Goal: Task Accomplishment & Management: Manage account settings

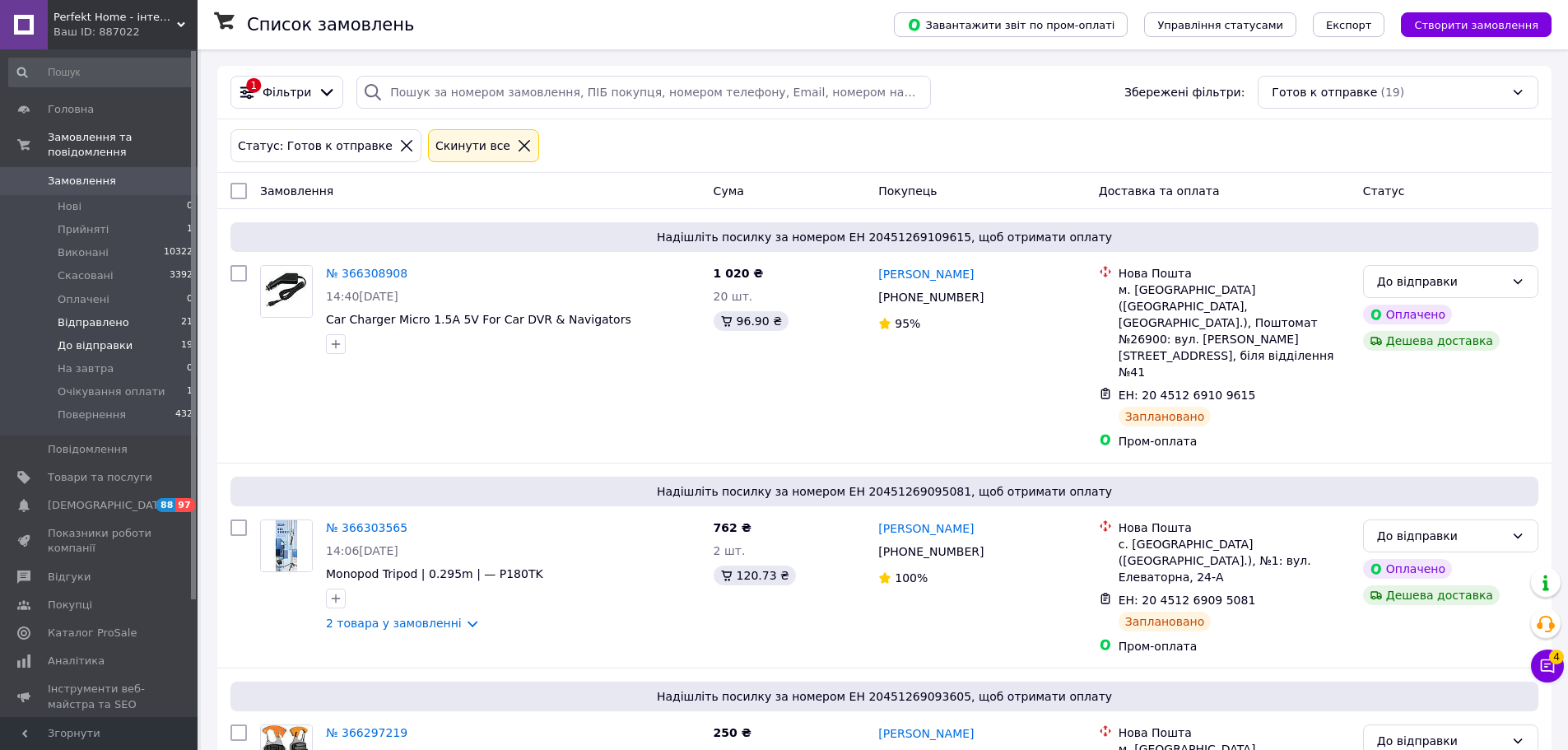
click at [98, 315] on span "Відправлено" at bounding box center [93, 322] width 72 height 15
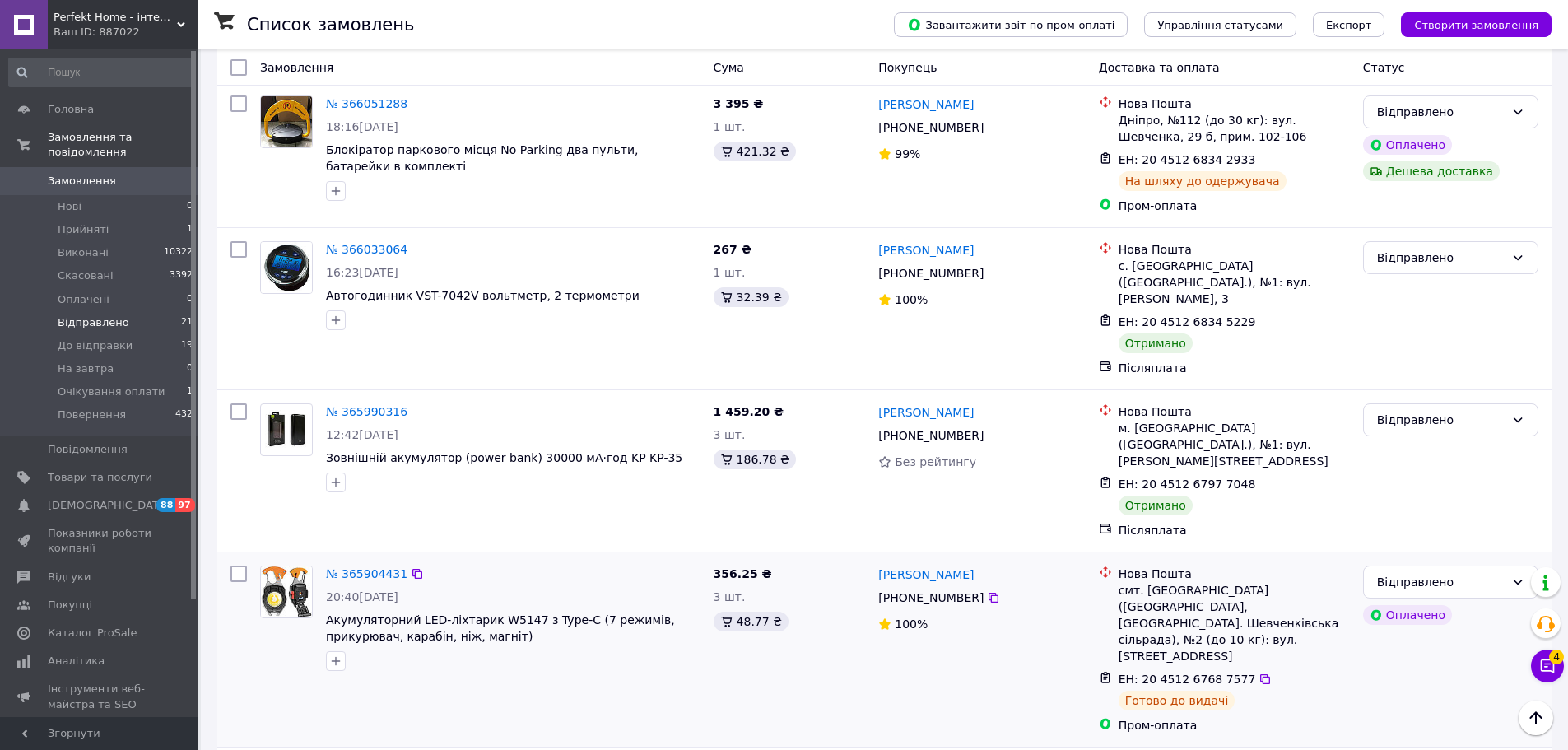
scroll to position [1071, 0]
click at [1446, 248] on div "Відправлено" at bounding box center [1441, 257] width 128 height 18
click at [1380, 153] on li "Виконано" at bounding box center [1450, 158] width 173 height 30
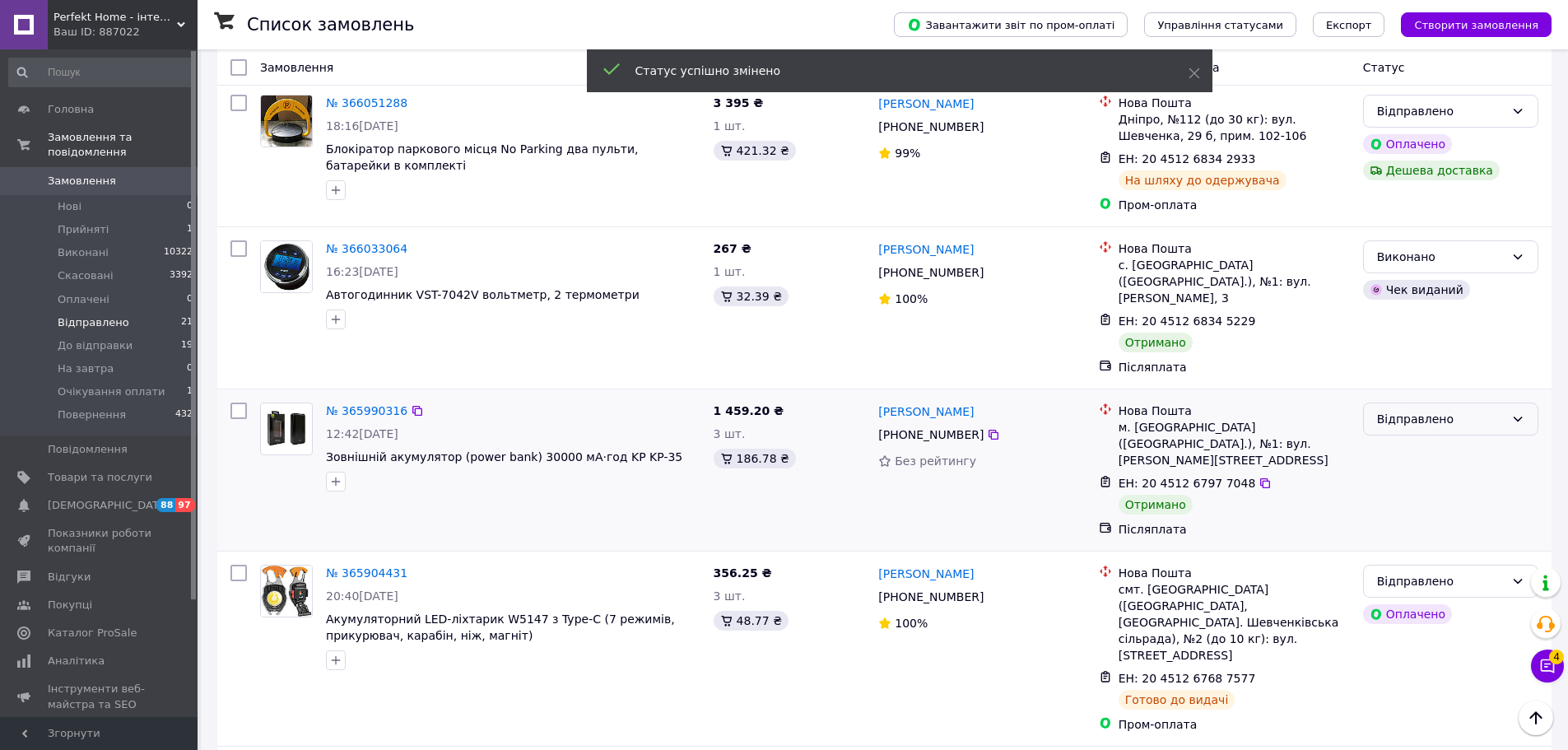
click at [1426, 410] on div "Відправлено" at bounding box center [1441, 419] width 128 height 18
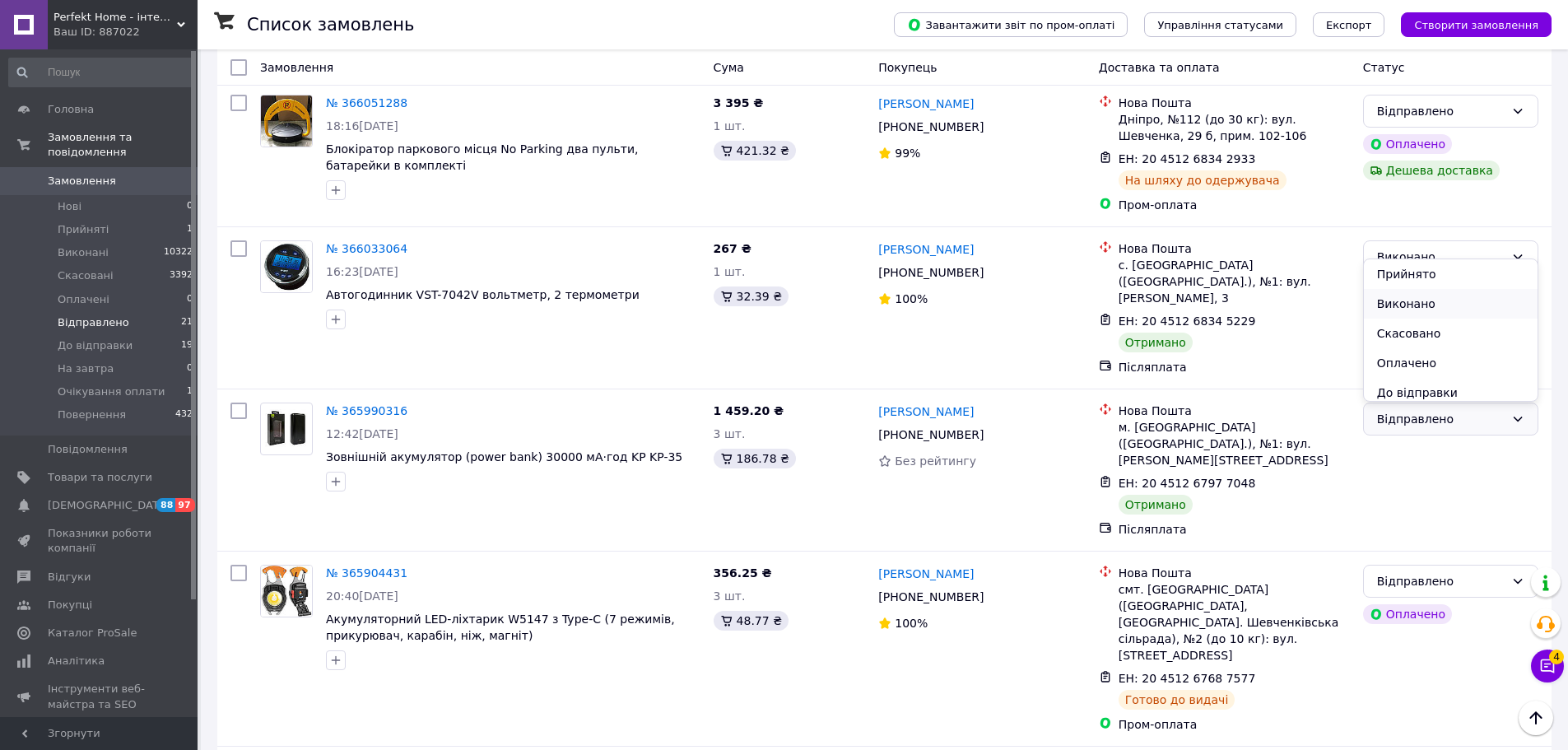
click at [1404, 301] on li "Виконано" at bounding box center [1450, 303] width 173 height 30
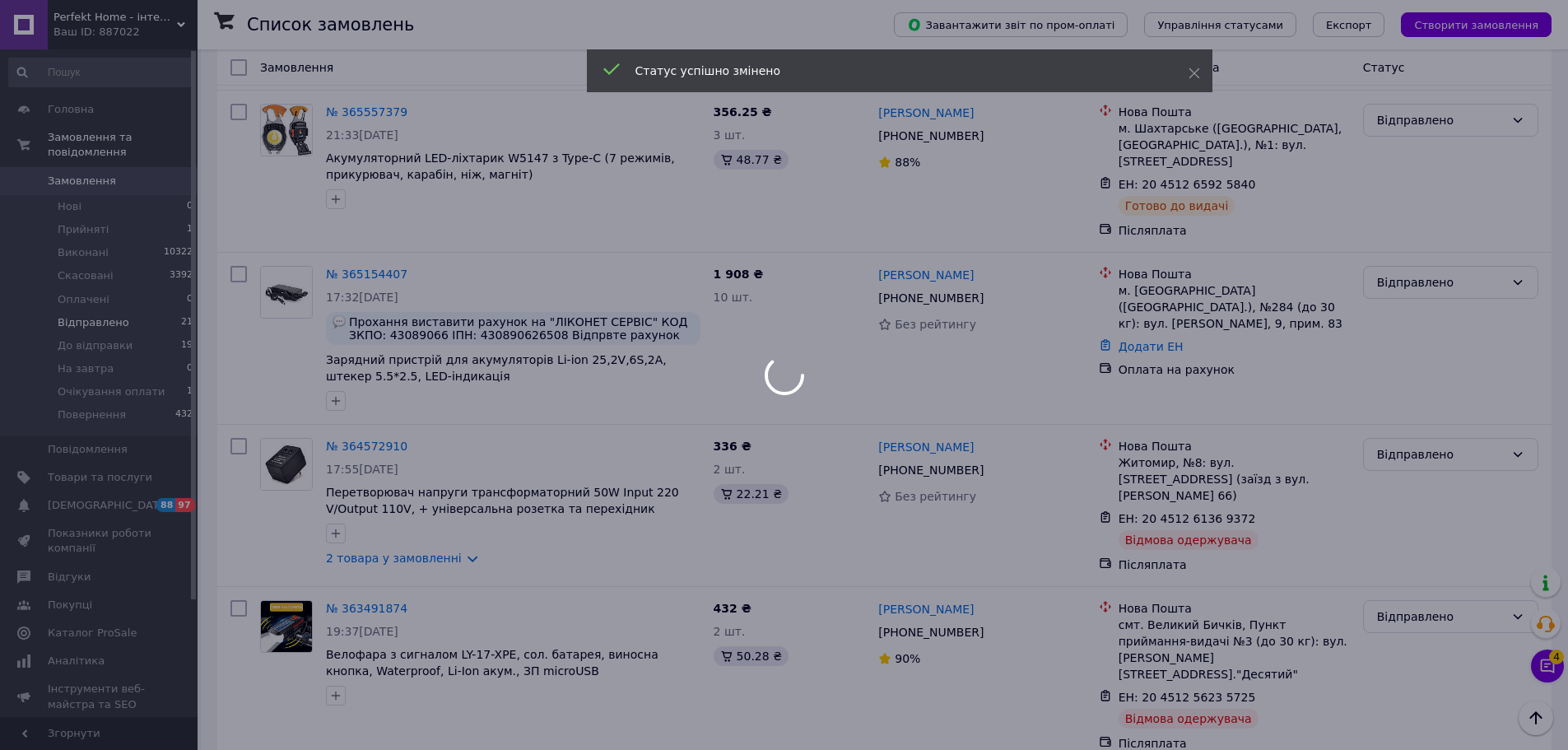
scroll to position [2430, 0]
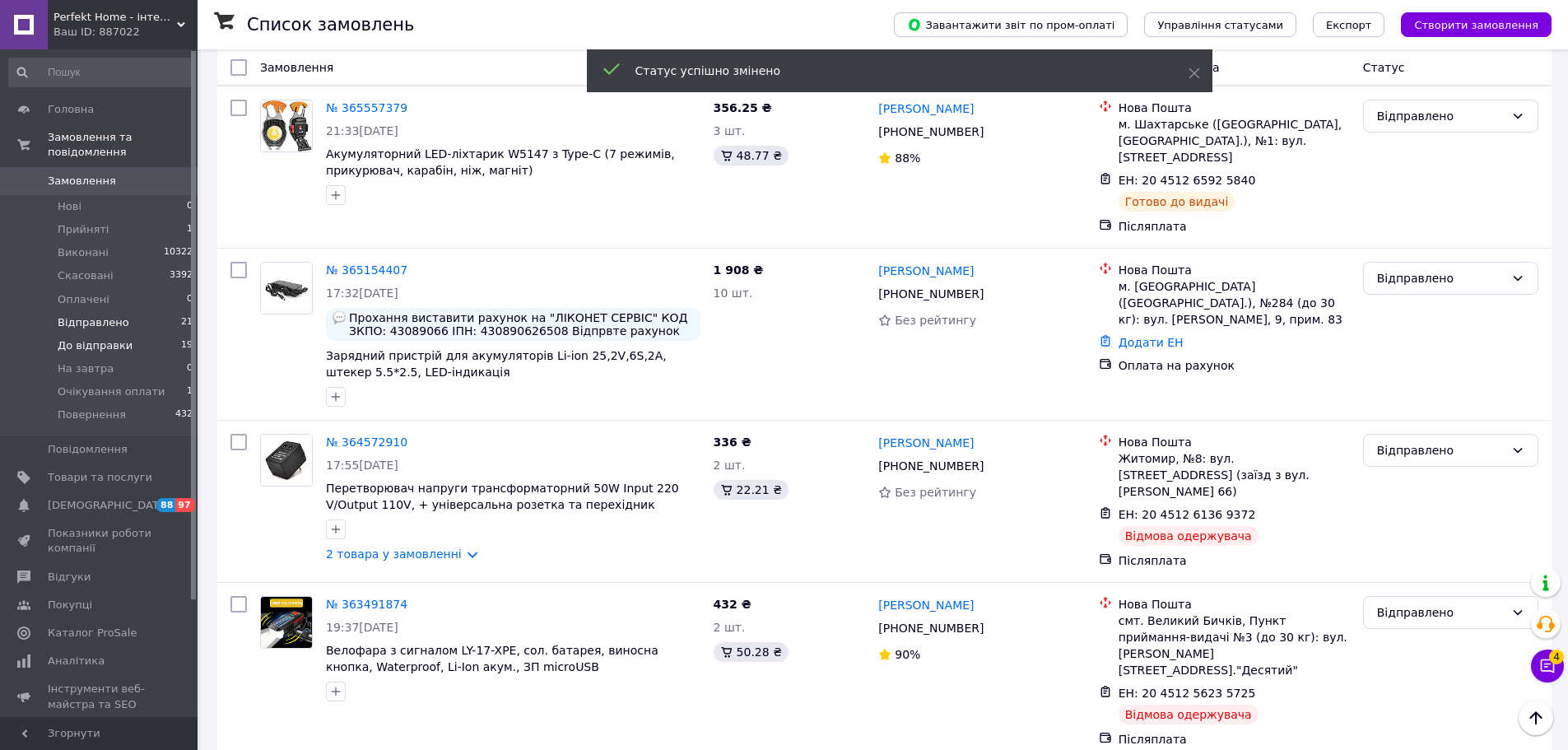
click at [91, 339] on span "До відправки" at bounding box center [95, 346] width 75 height 15
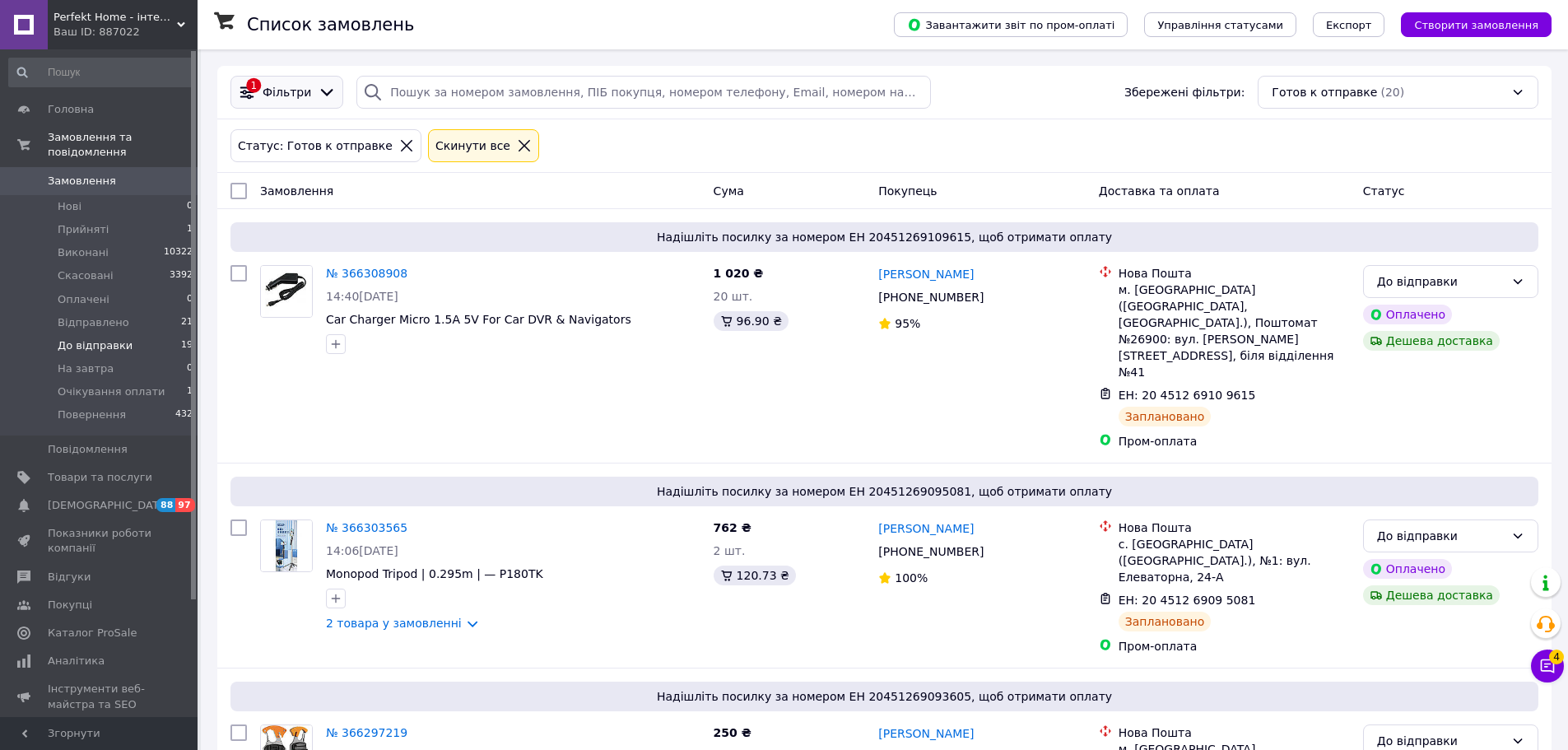
click at [317, 103] on div "1 Фільтри" at bounding box center [287, 92] width 113 height 33
click at [315, 89] on div at bounding box center [327, 93] width 24 height 18
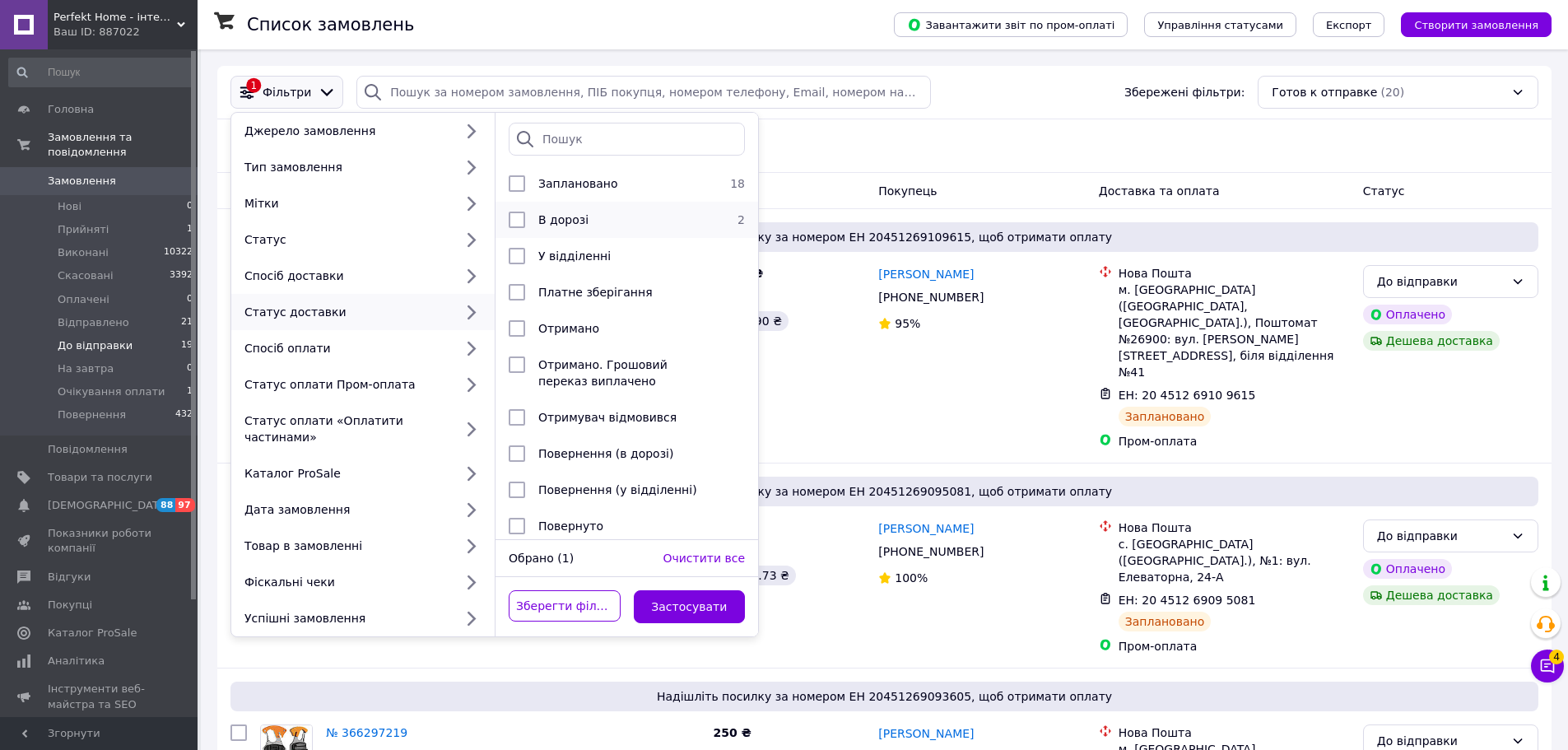
click at [579, 220] on span "В дорозі" at bounding box center [563, 220] width 50 height 14
checkbox input "true"
click at [682, 594] on button "Застосувати" at bounding box center [690, 607] width 112 height 33
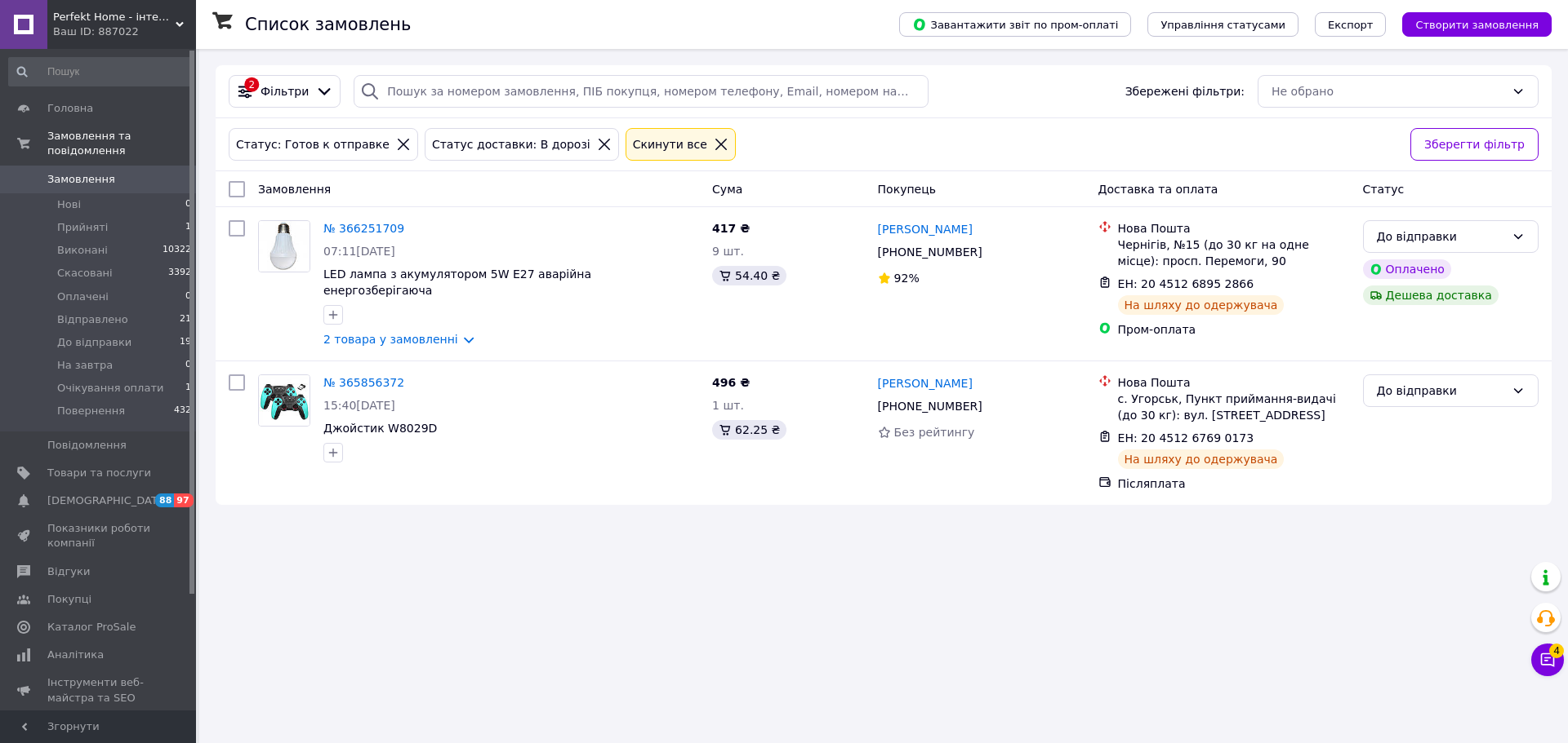
click at [234, 186] on input "checkbox" at bounding box center [237, 189] width 16 height 16
checkbox input "true"
click at [299, 201] on div "Дії для 2 замовлень" at bounding box center [304, 189] width 172 height 28
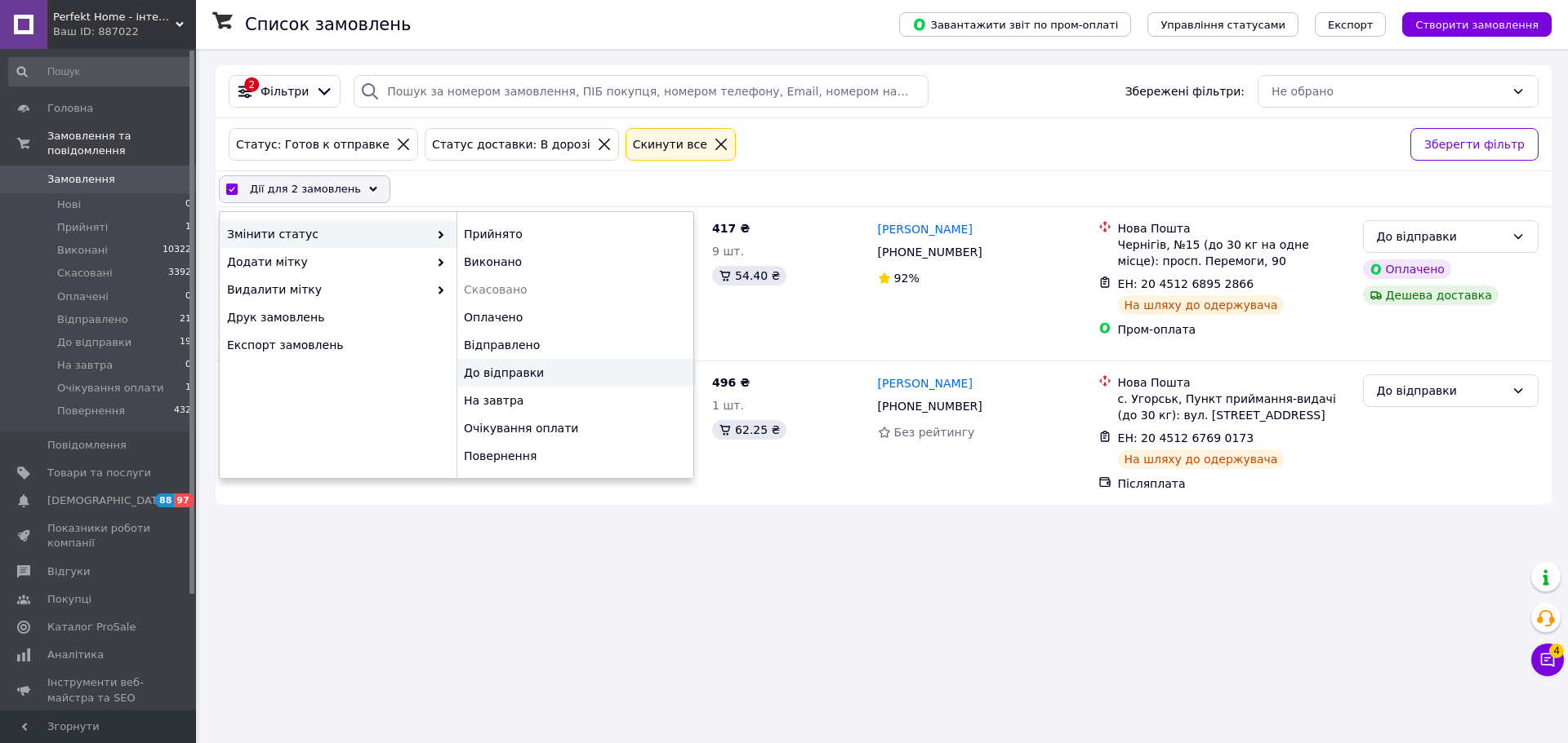
click at [528, 359] on div "До відправки" at bounding box center [574, 372] width 237 height 28
click at [524, 351] on div "Відправлено" at bounding box center [574, 345] width 237 height 28
checkbox input "false"
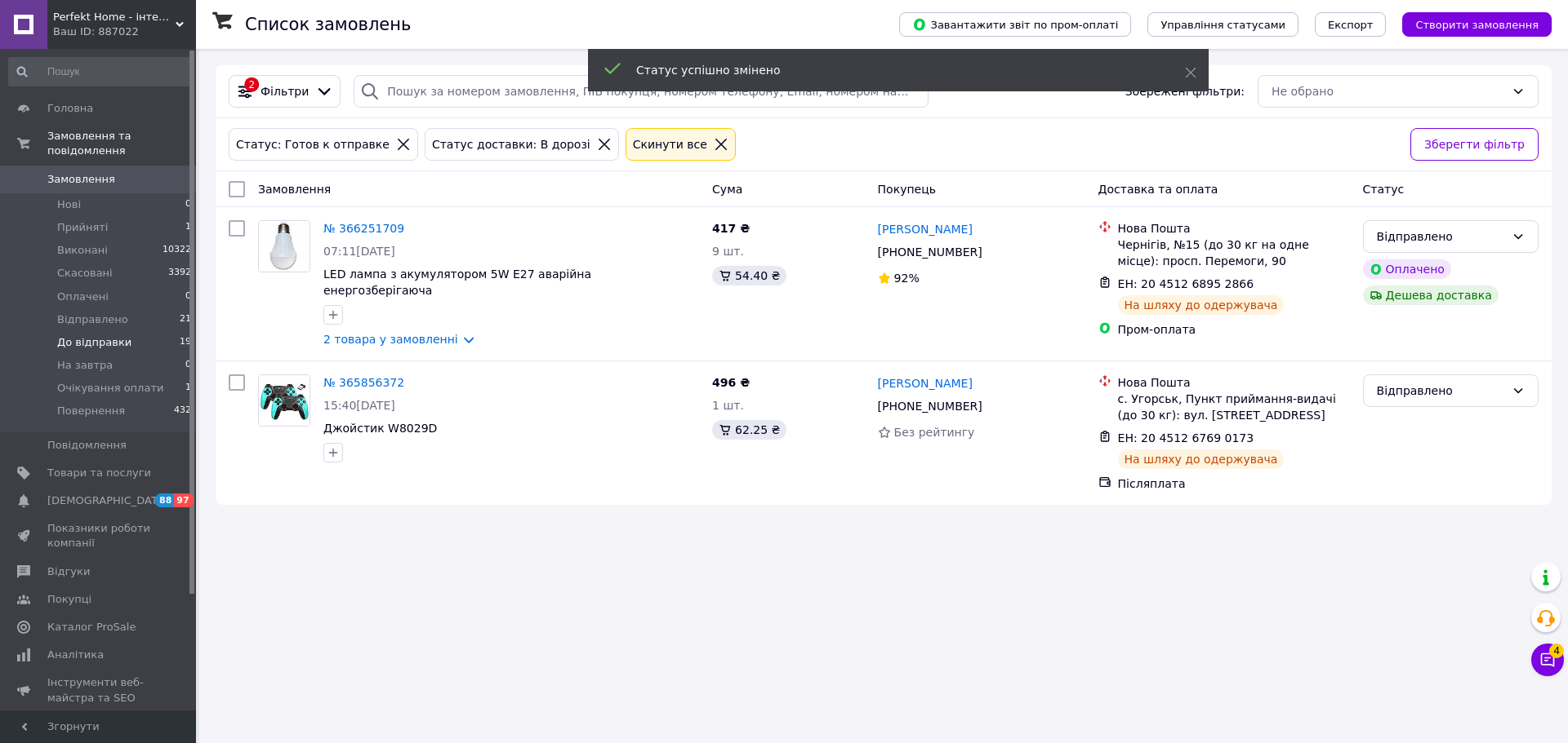
click at [56, 331] on li "До відправки 19" at bounding box center [100, 342] width 201 height 22
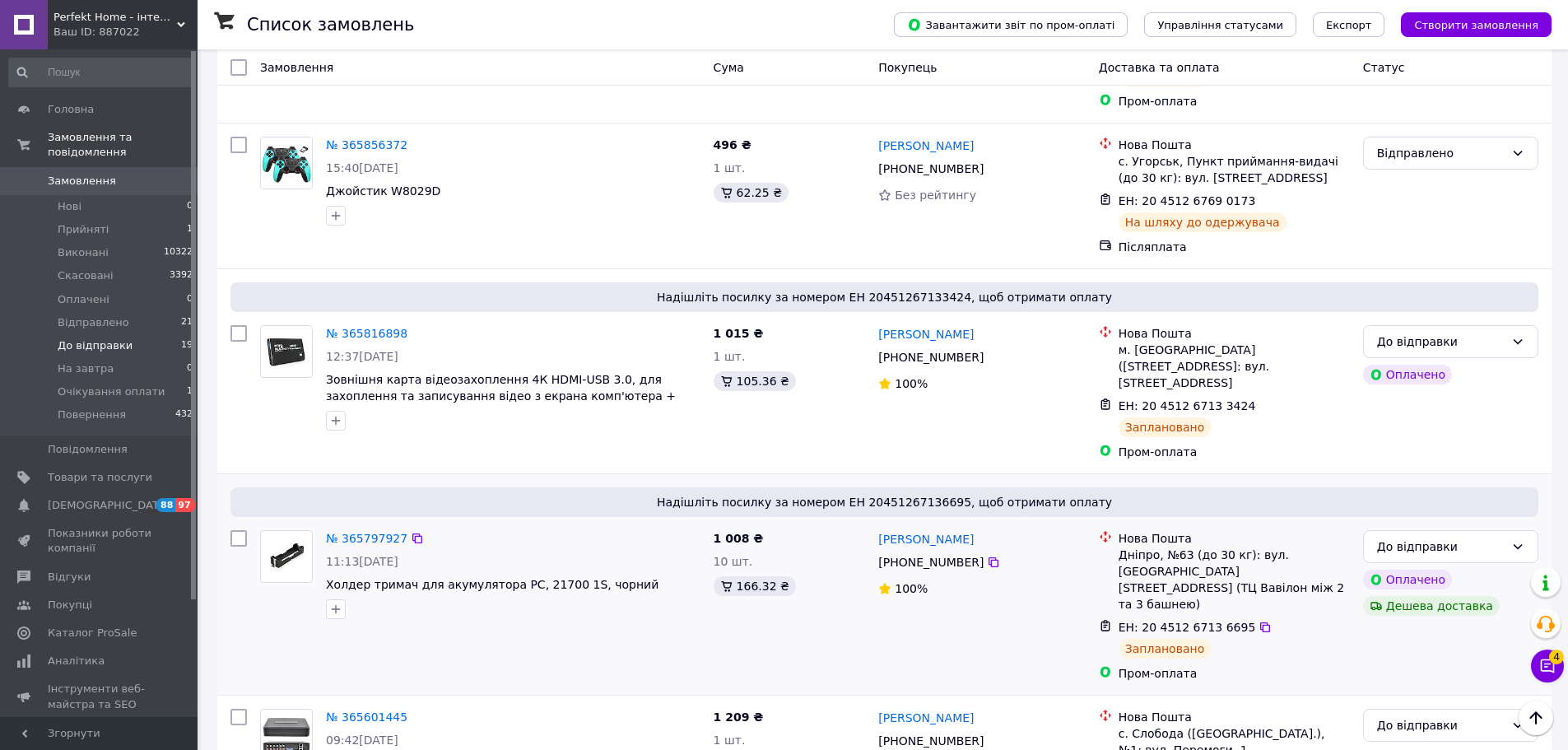
scroll to position [2750, 0]
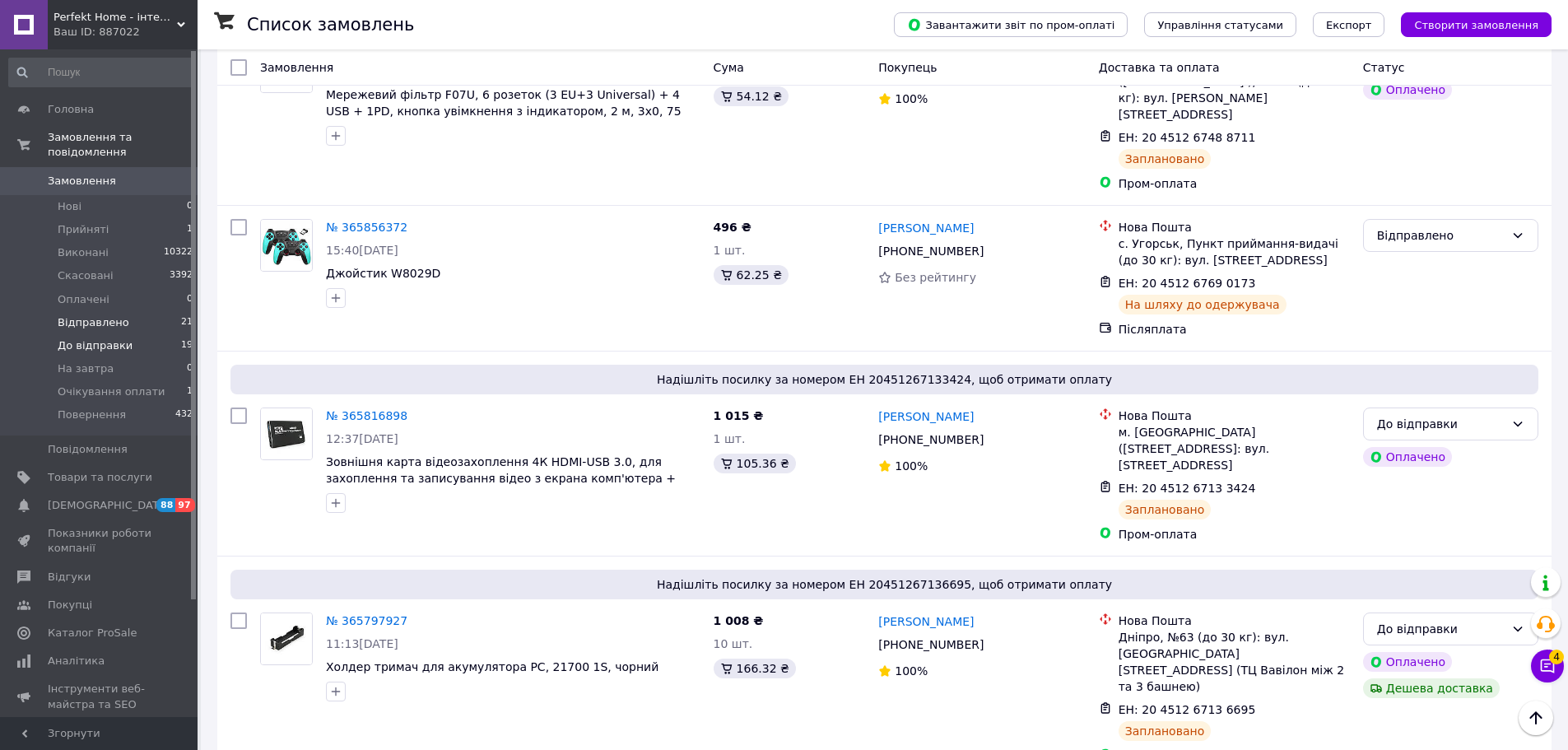
click at [86, 315] on span "Відправлено" at bounding box center [93, 322] width 72 height 15
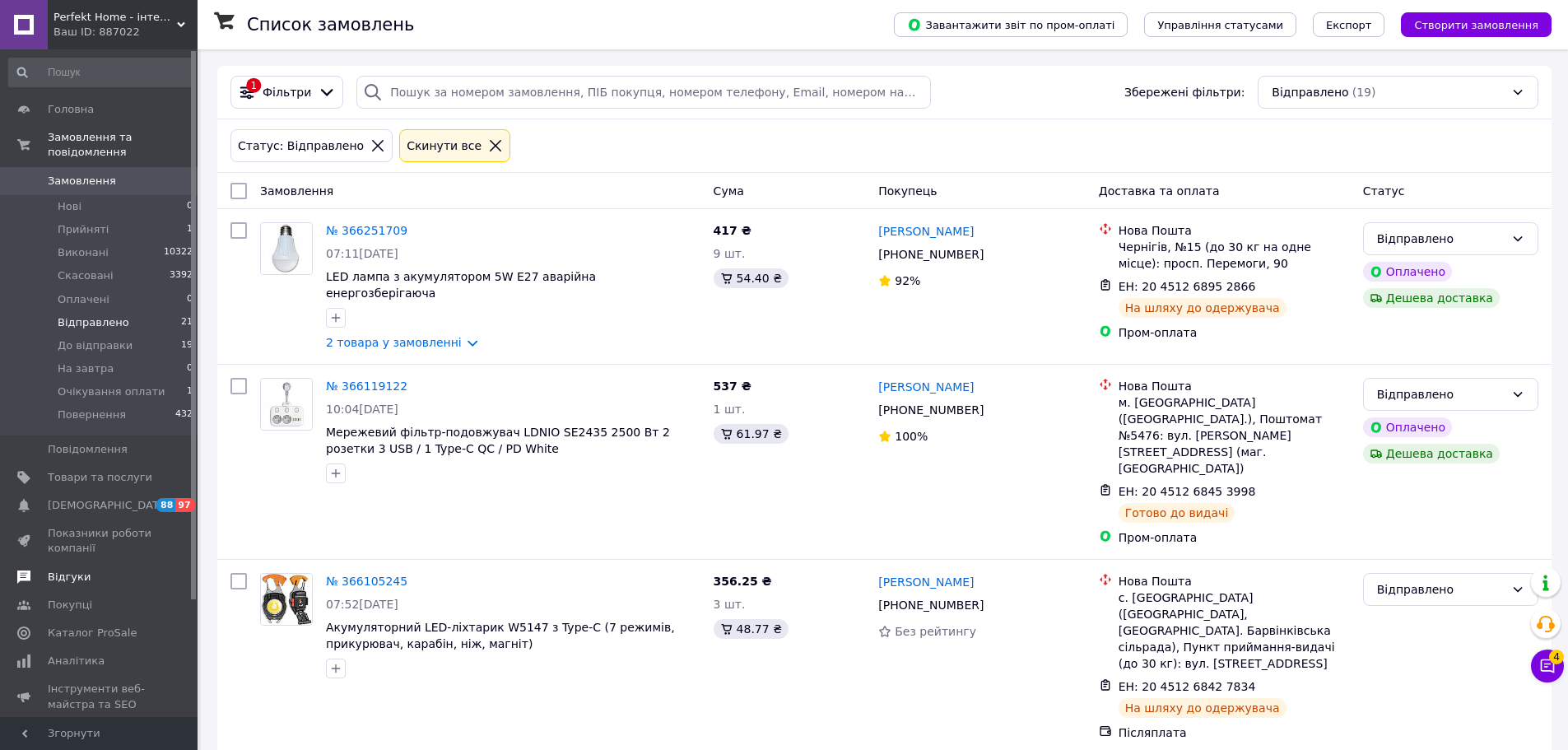
click at [65, 570] on span "Відгуки" at bounding box center [69, 577] width 43 height 15
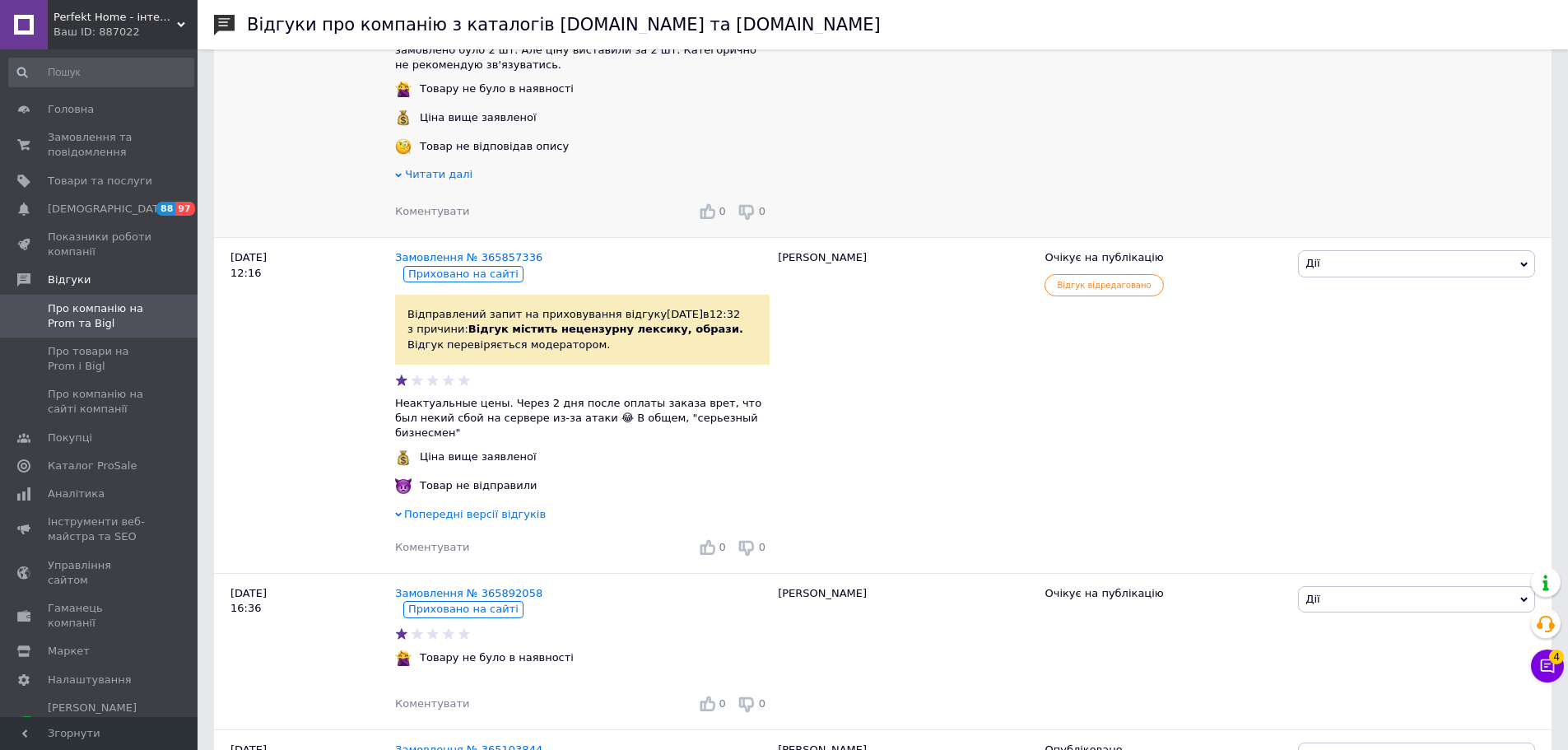
scroll to position [494, 0]
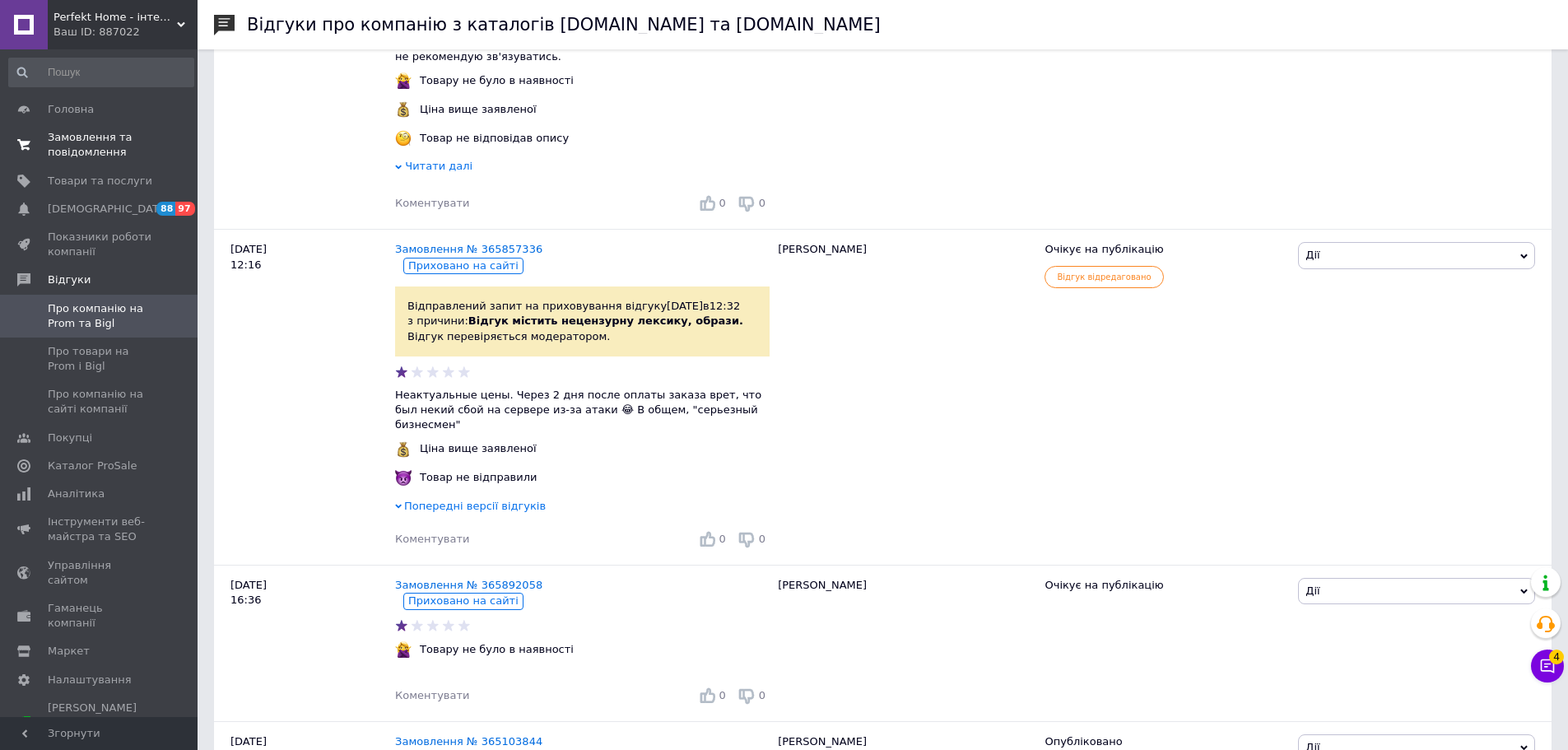
click at [94, 164] on link "Замовлення та повідомлення 0 0" at bounding box center [101, 144] width 202 height 43
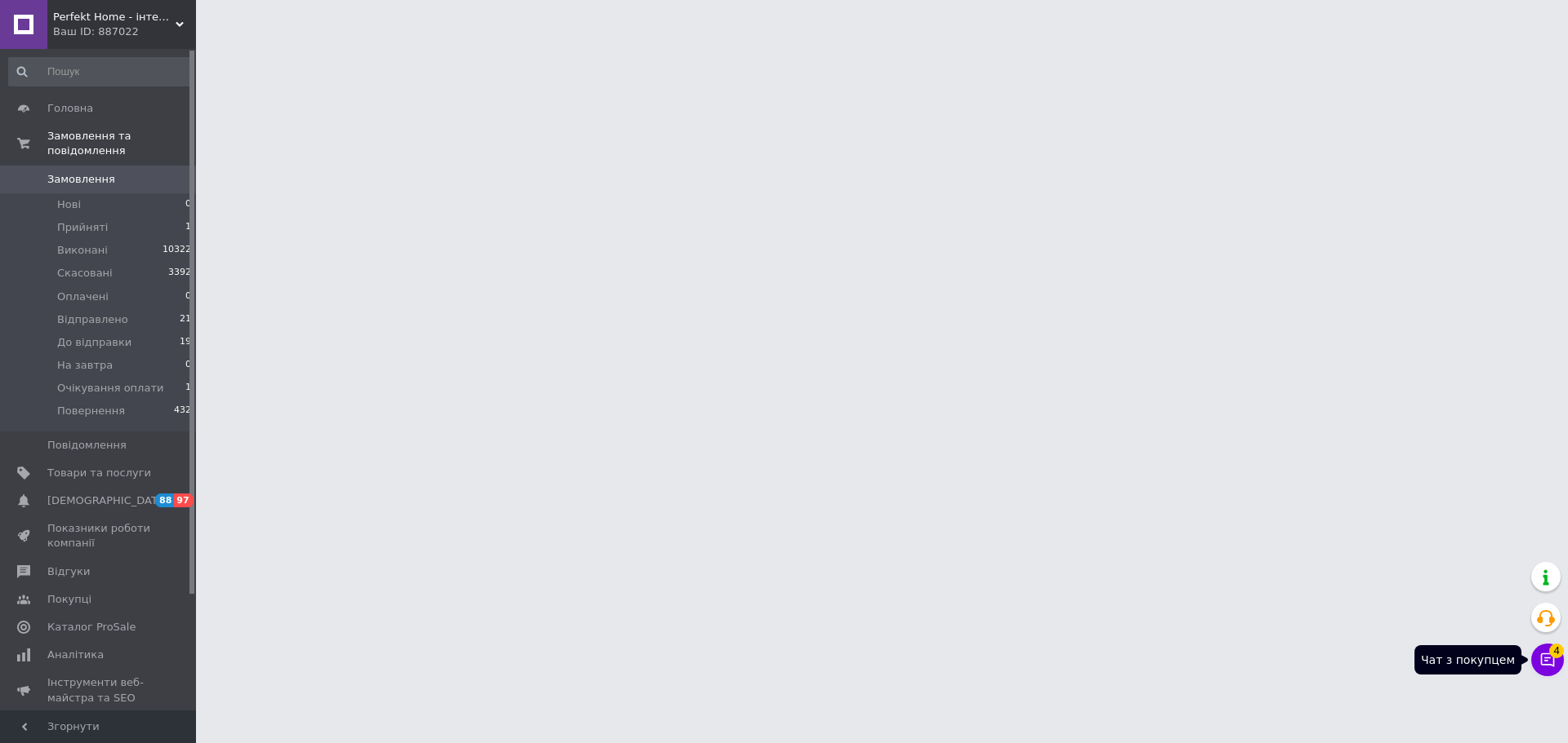
click at [1553, 658] on span "4" at bounding box center [1556, 651] width 14 height 14
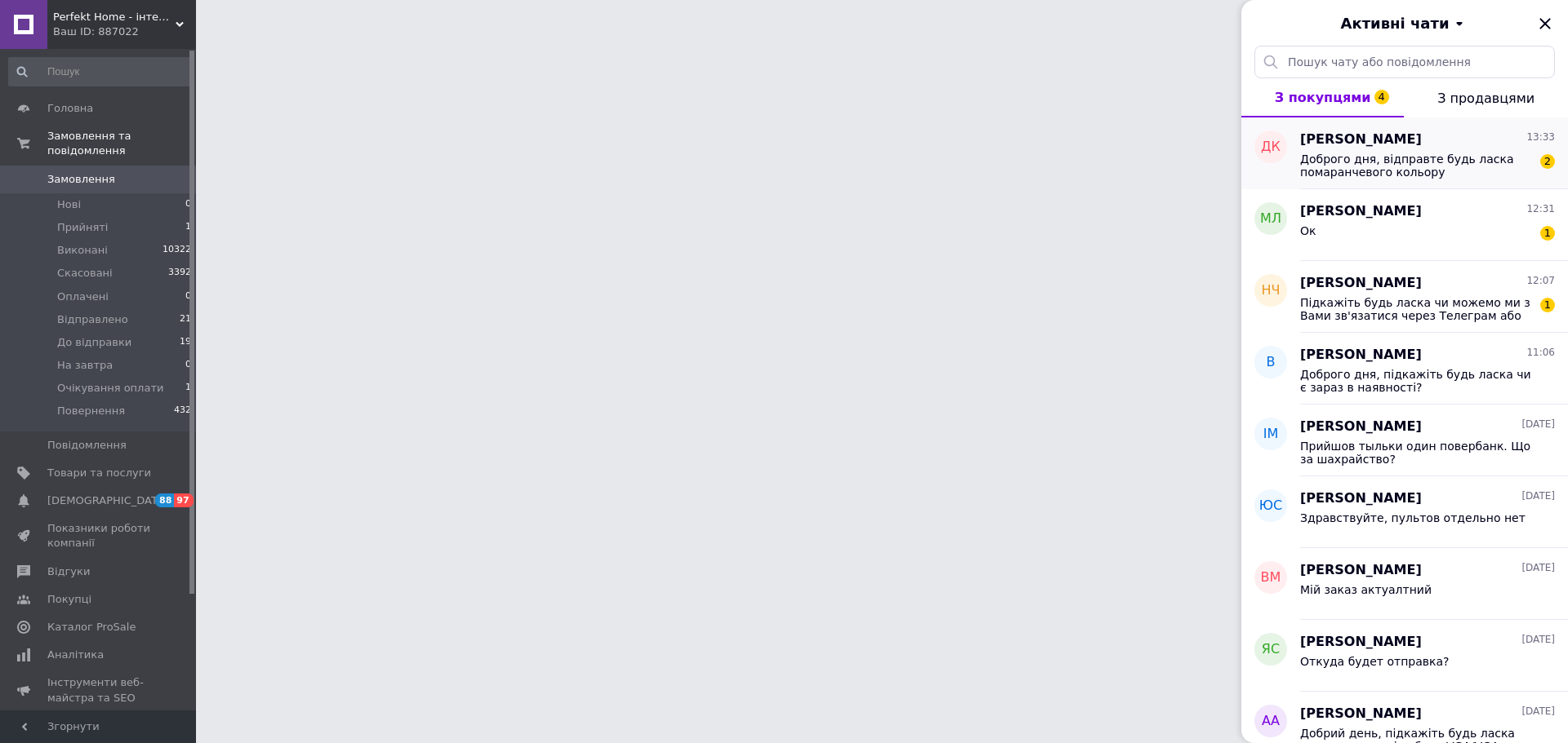
click at [1379, 180] on div "[PERSON_NAME] 13:33 Доброго дня, відправте будь ласка помаранчевого кольору 2" at bounding box center [1434, 154] width 268 height 72
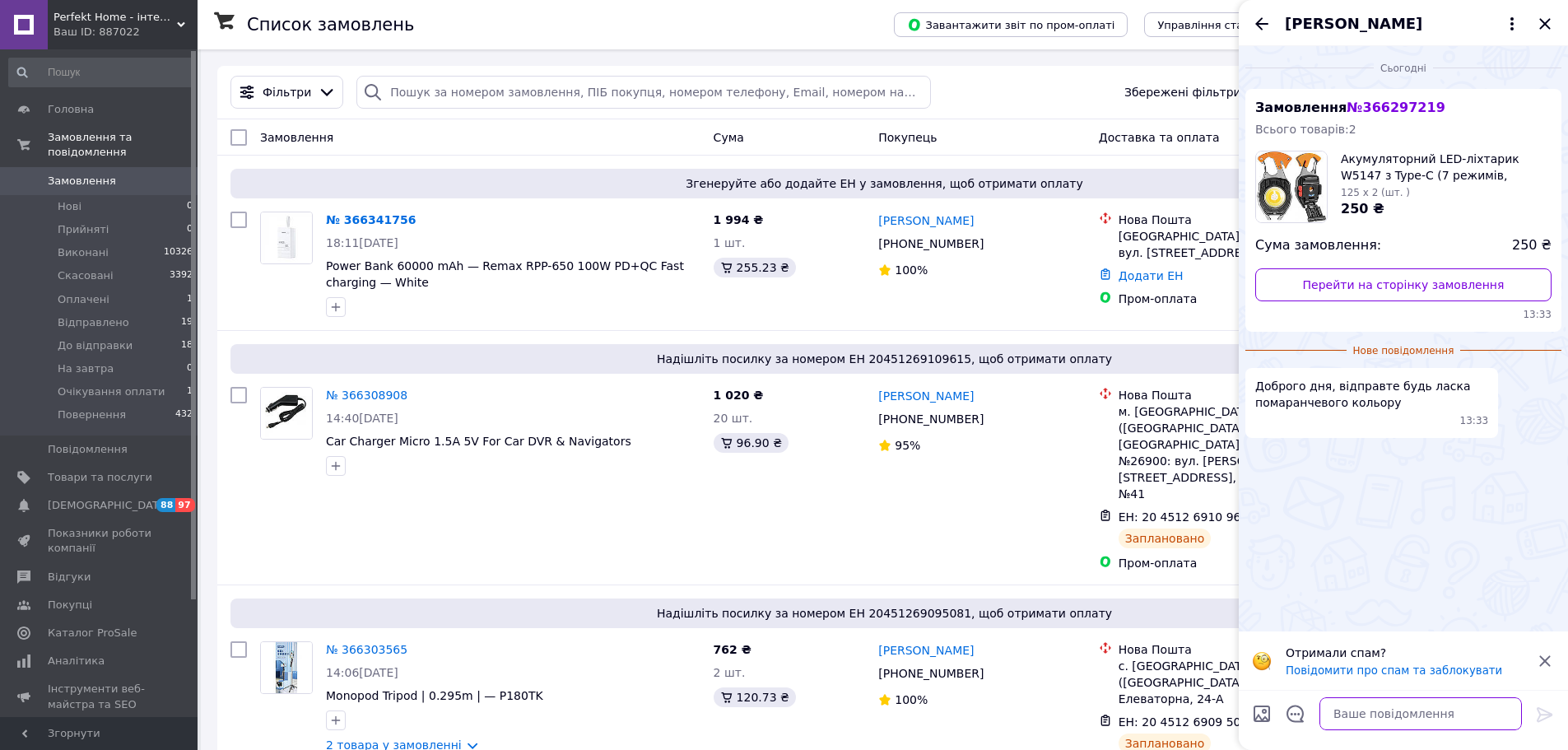
click at [1334, 706] on textarea at bounding box center [1420, 714] width 202 height 33
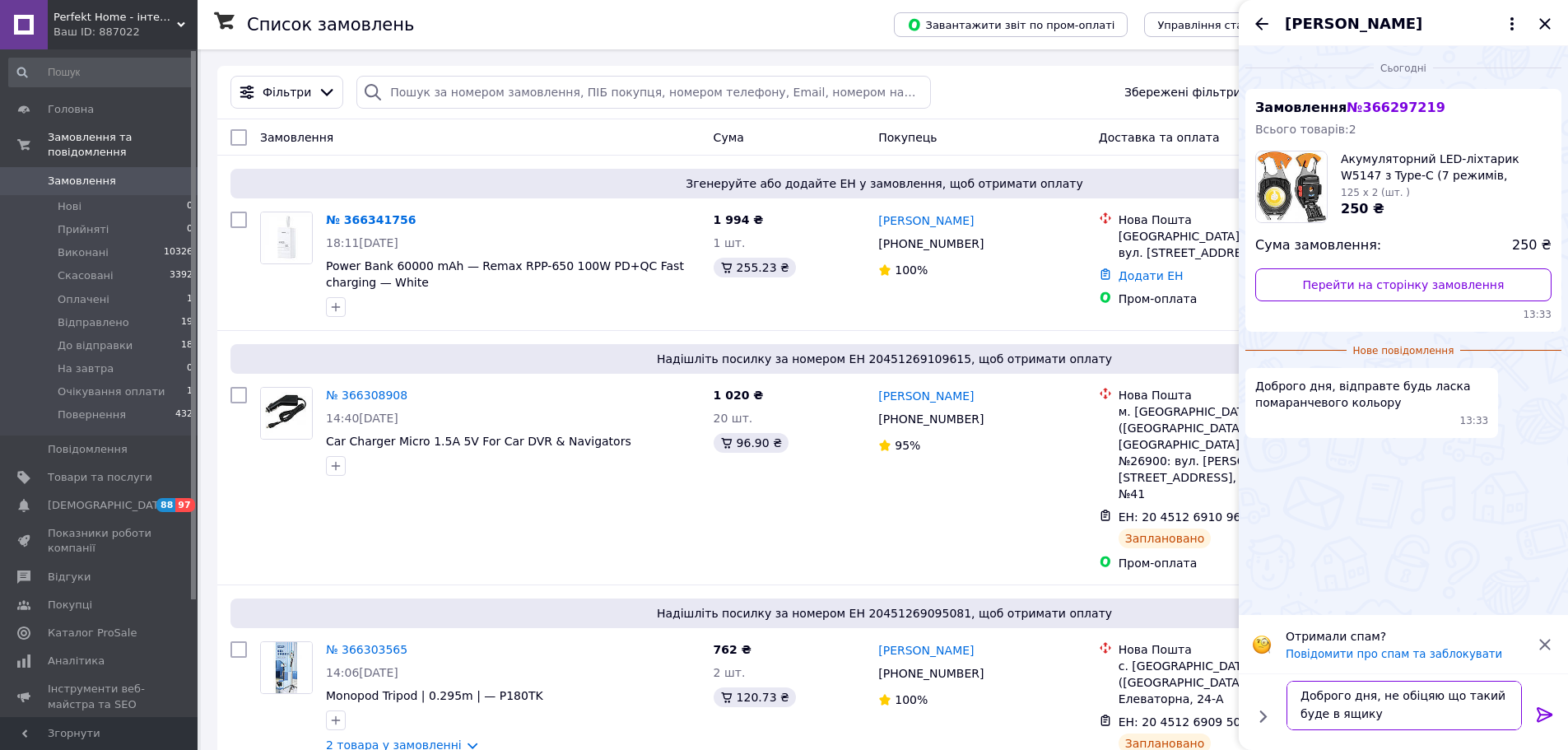
type textarea "Доброго дня, не обіцяю що такий буде в ящику"
click at [1542, 715] on icon at bounding box center [1544, 715] width 15 height 15
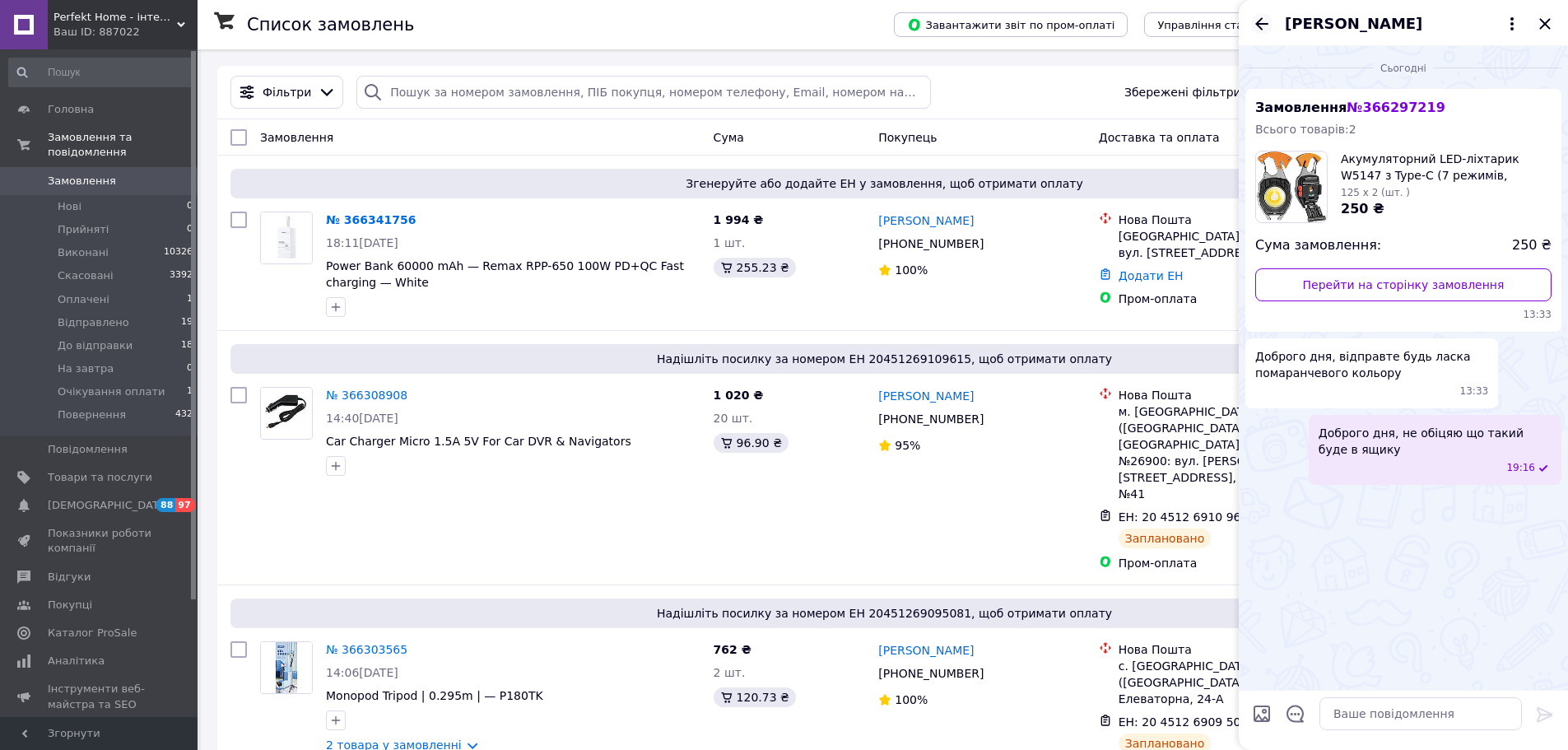
click at [1264, 21] on icon "Назад" at bounding box center [1262, 24] width 20 height 20
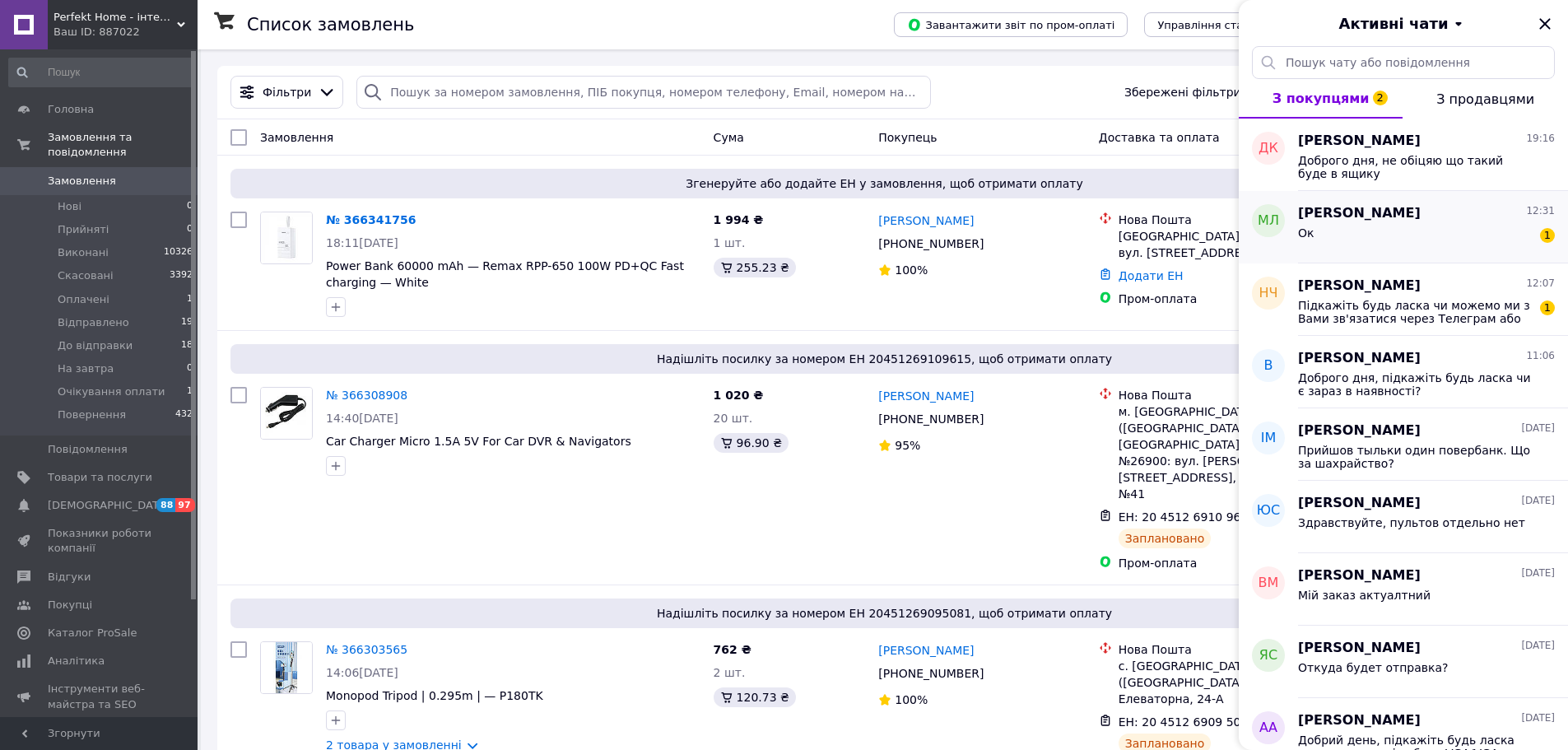
click at [1379, 236] on div "Ок 1" at bounding box center [1426, 236] width 257 height 26
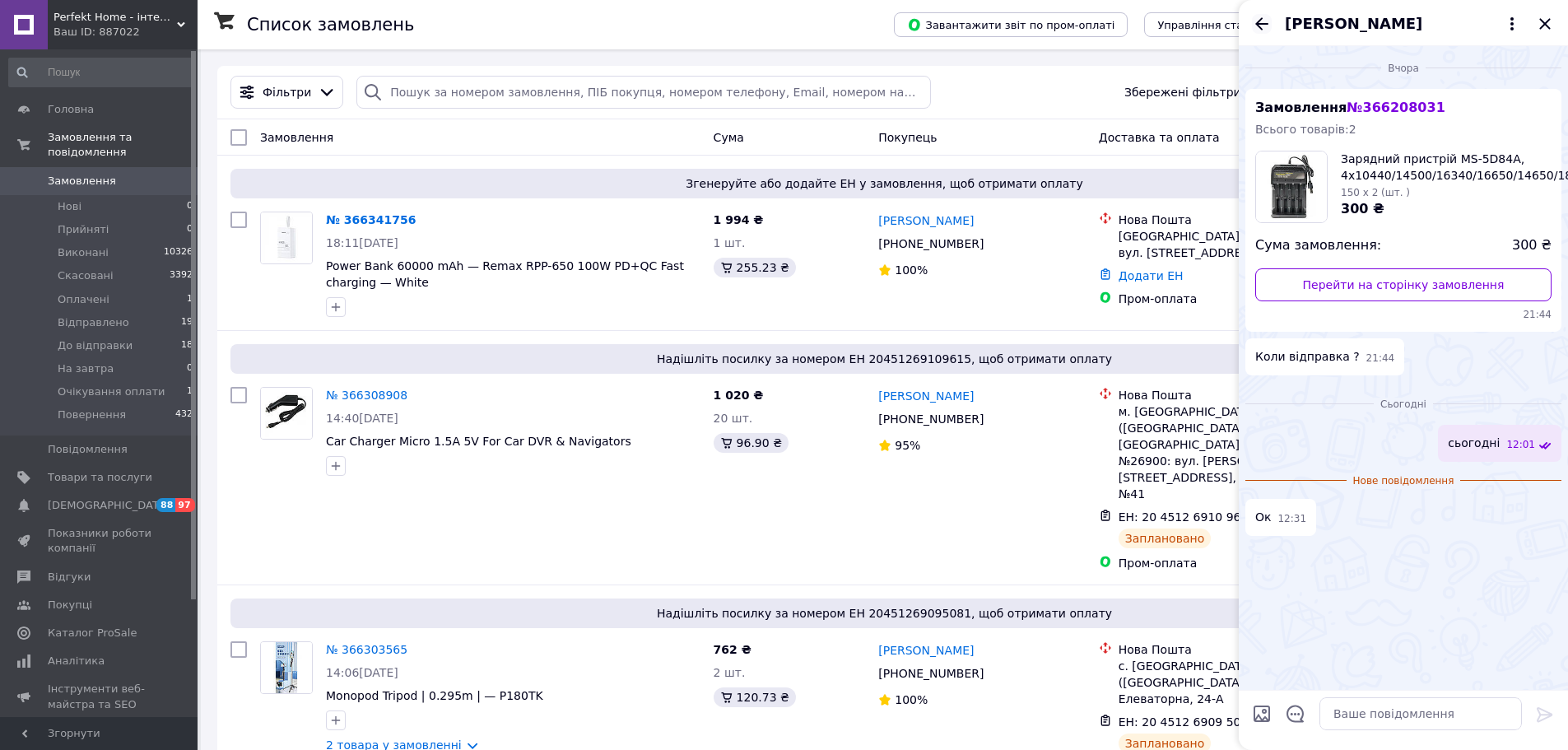
click at [1263, 25] on icon "Назад" at bounding box center [1262, 24] width 20 height 20
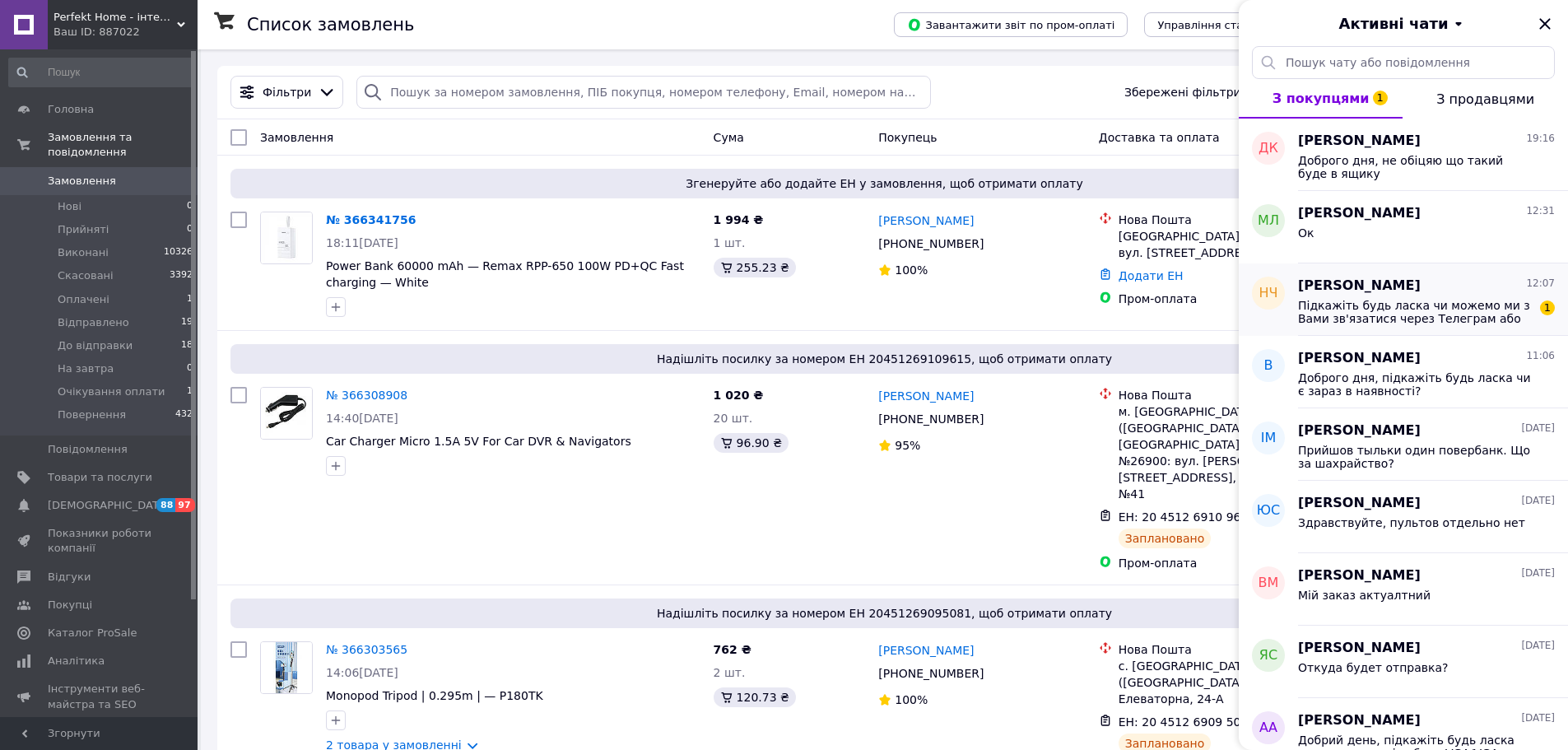
click at [1370, 310] on span "Підкажіть будь ласка чи можемо ми з Вами зв'язатися через Телеграм або Вайбер? …" at bounding box center [1416, 311] width 234 height 26
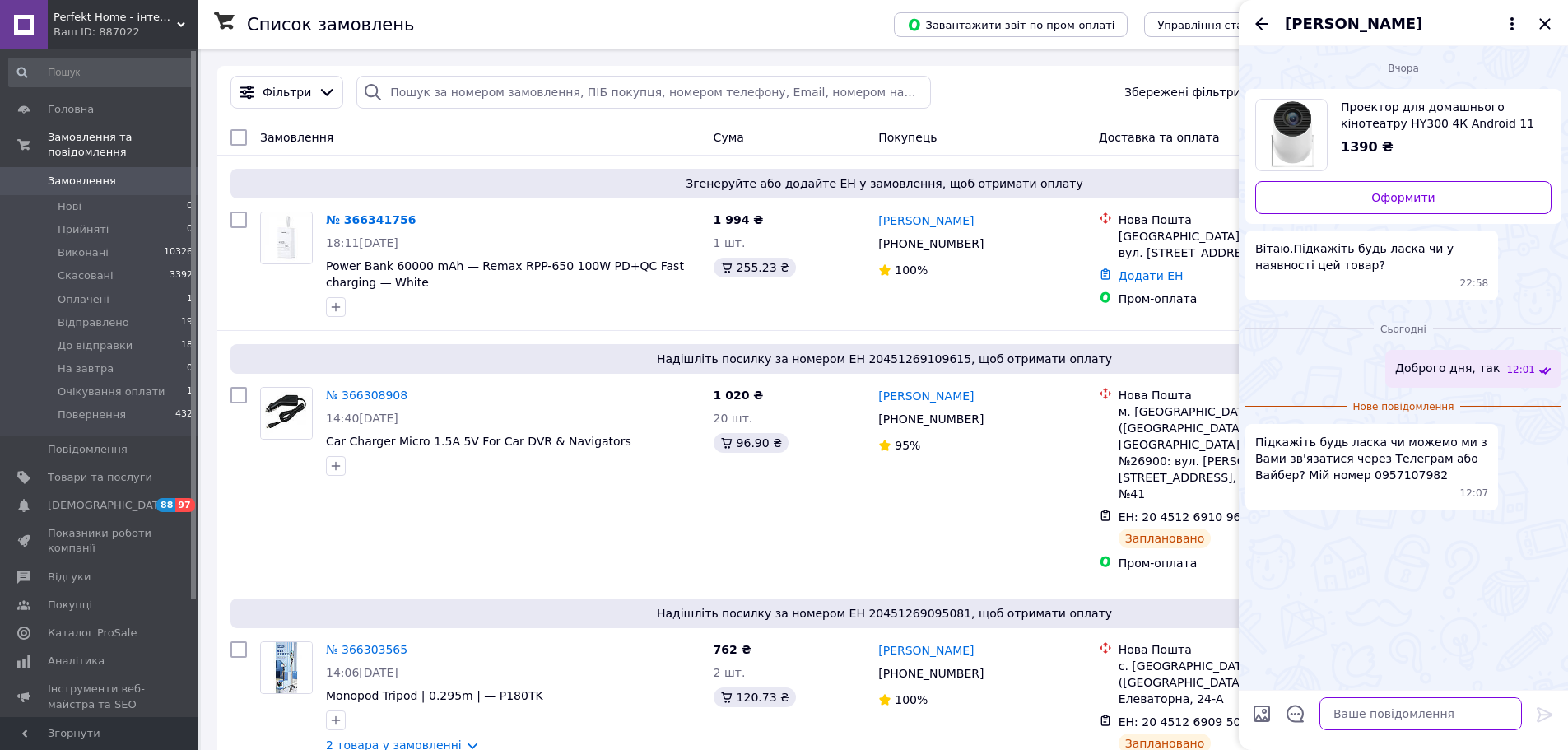
click at [1370, 704] on textarea at bounding box center [1420, 714] width 202 height 33
type textarea "напишіть 0977323095"
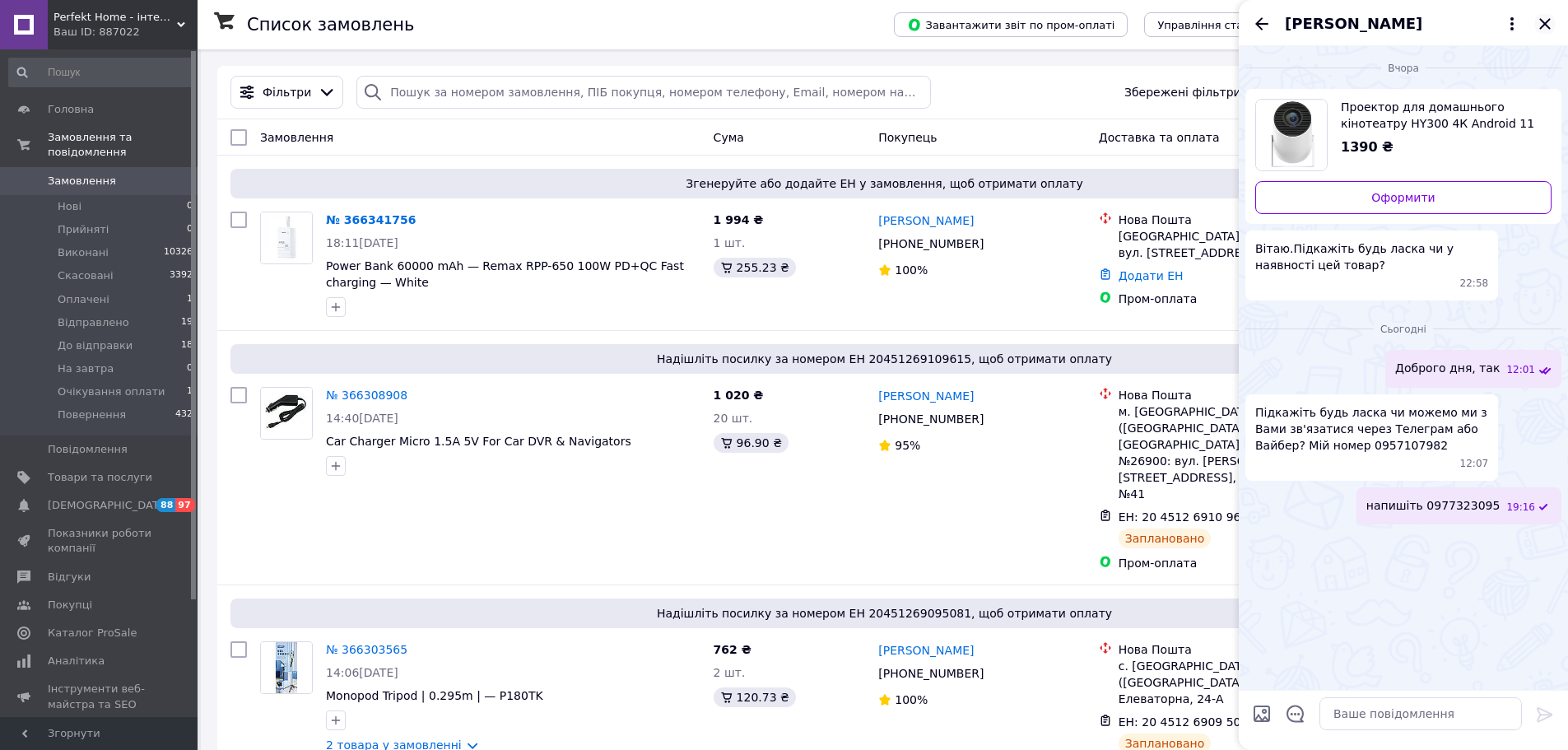
click at [1545, 18] on icon "Закрити" at bounding box center [1545, 24] width 20 height 20
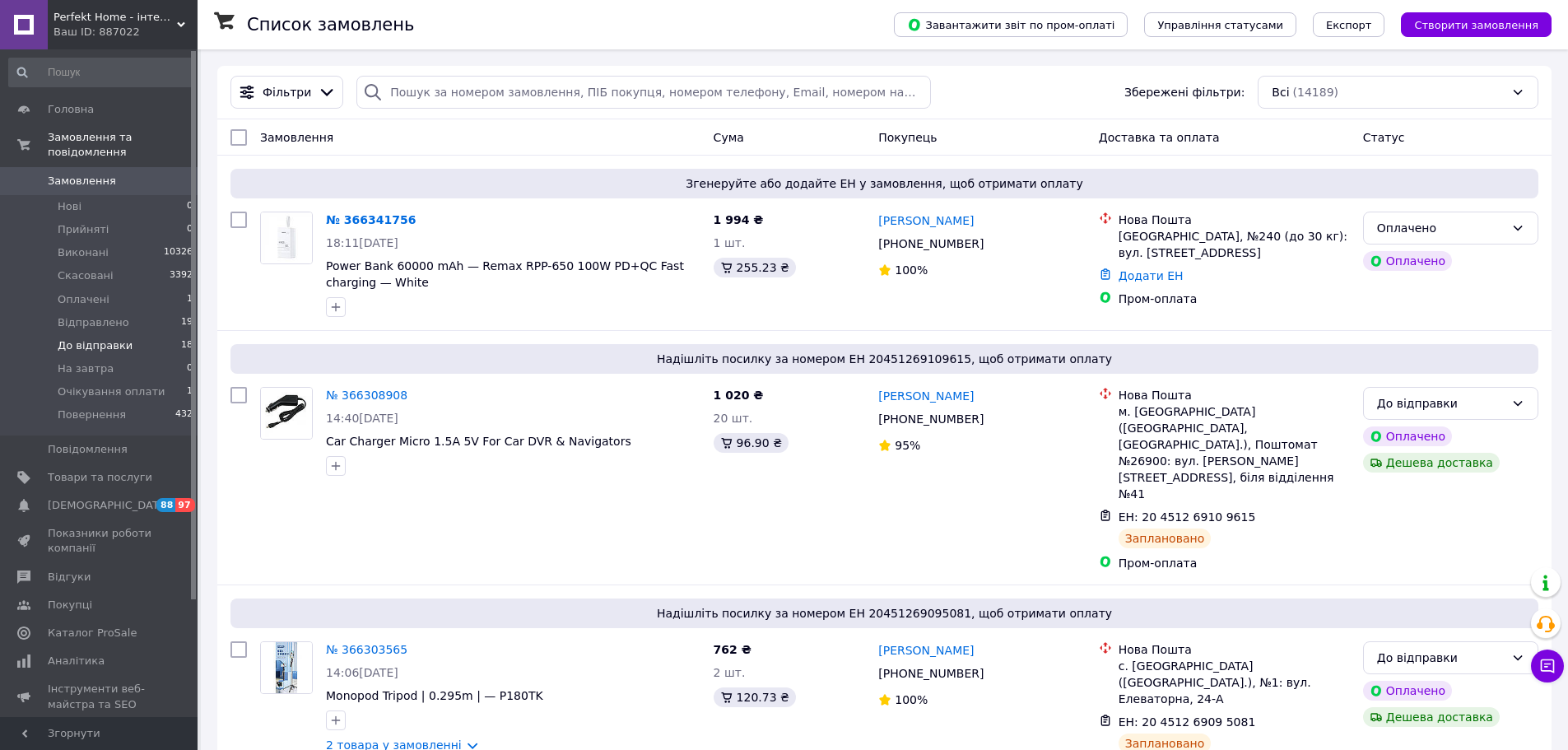
click at [120, 339] on span "До відправки" at bounding box center [95, 346] width 75 height 15
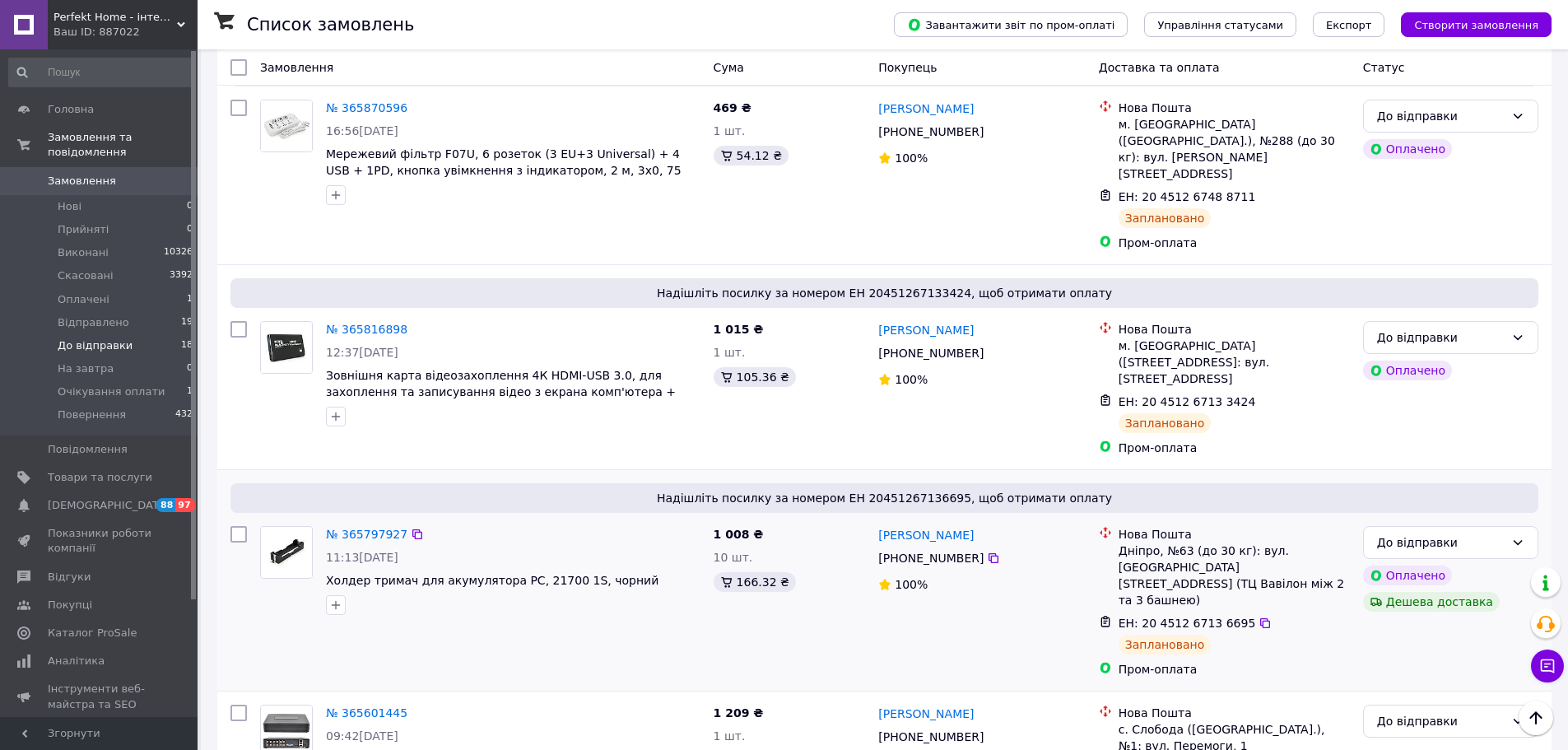
scroll to position [2541, 0]
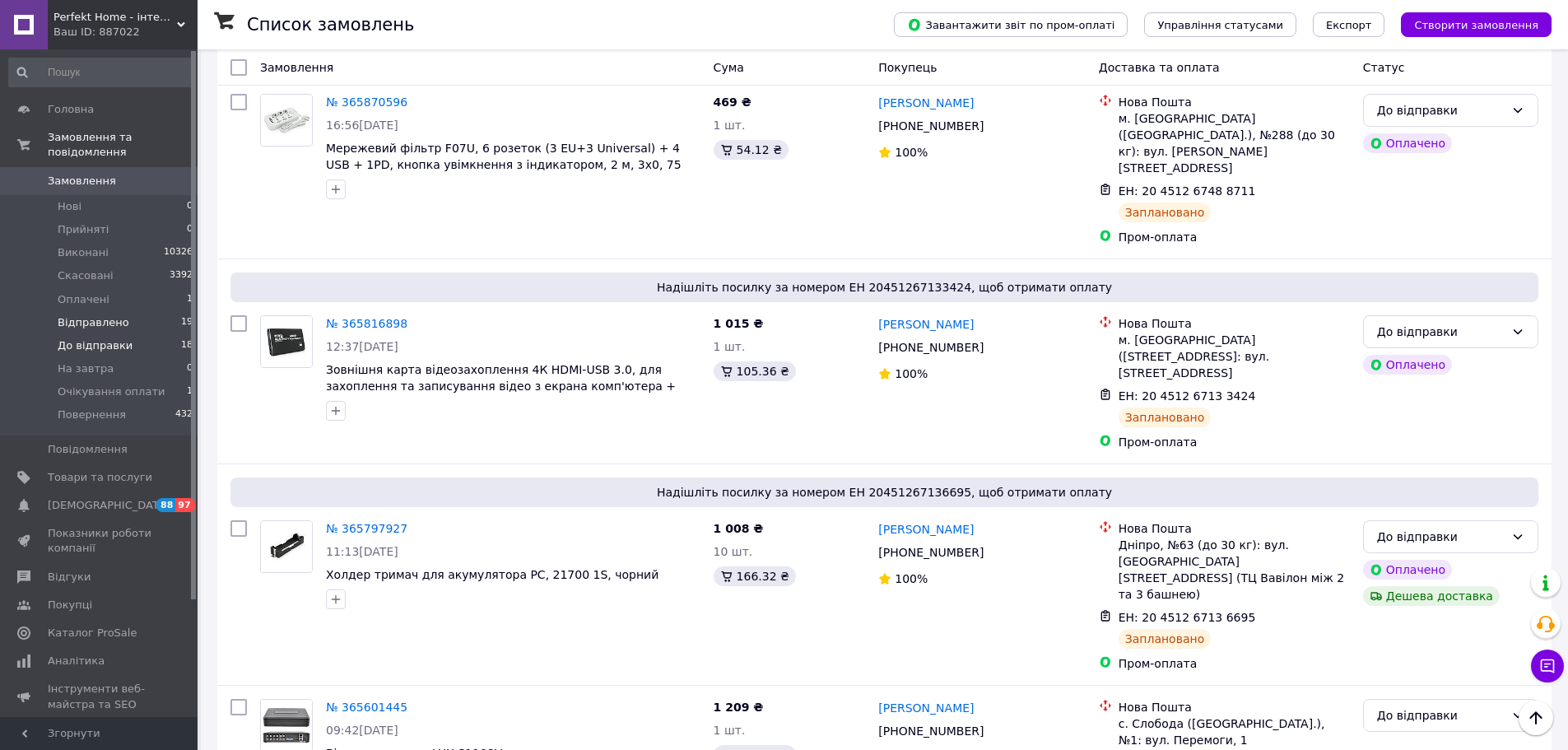
click at [116, 315] on span "Відправлено" at bounding box center [93, 322] width 72 height 15
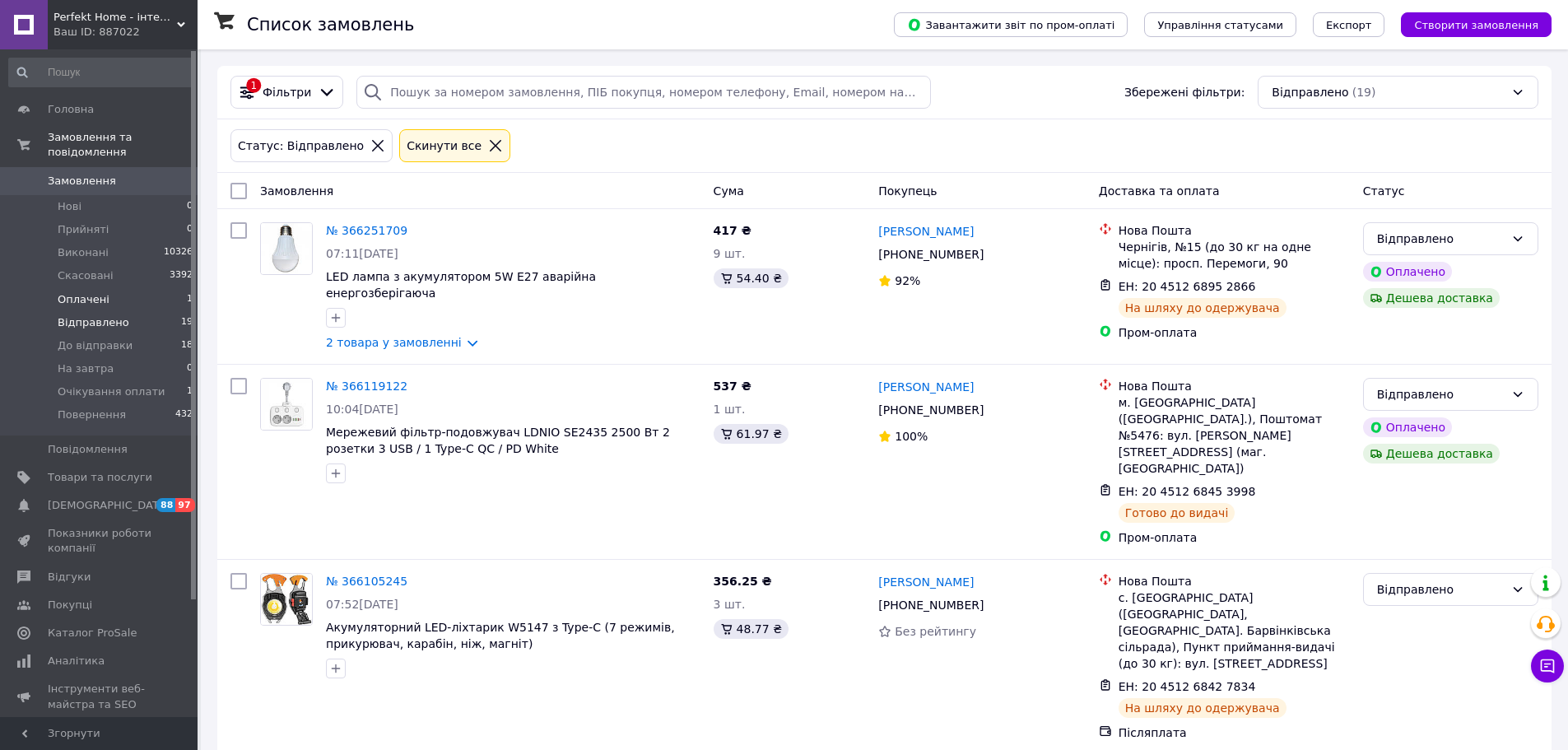
click at [84, 292] on span "Оплачені" at bounding box center [83, 300] width 52 height 15
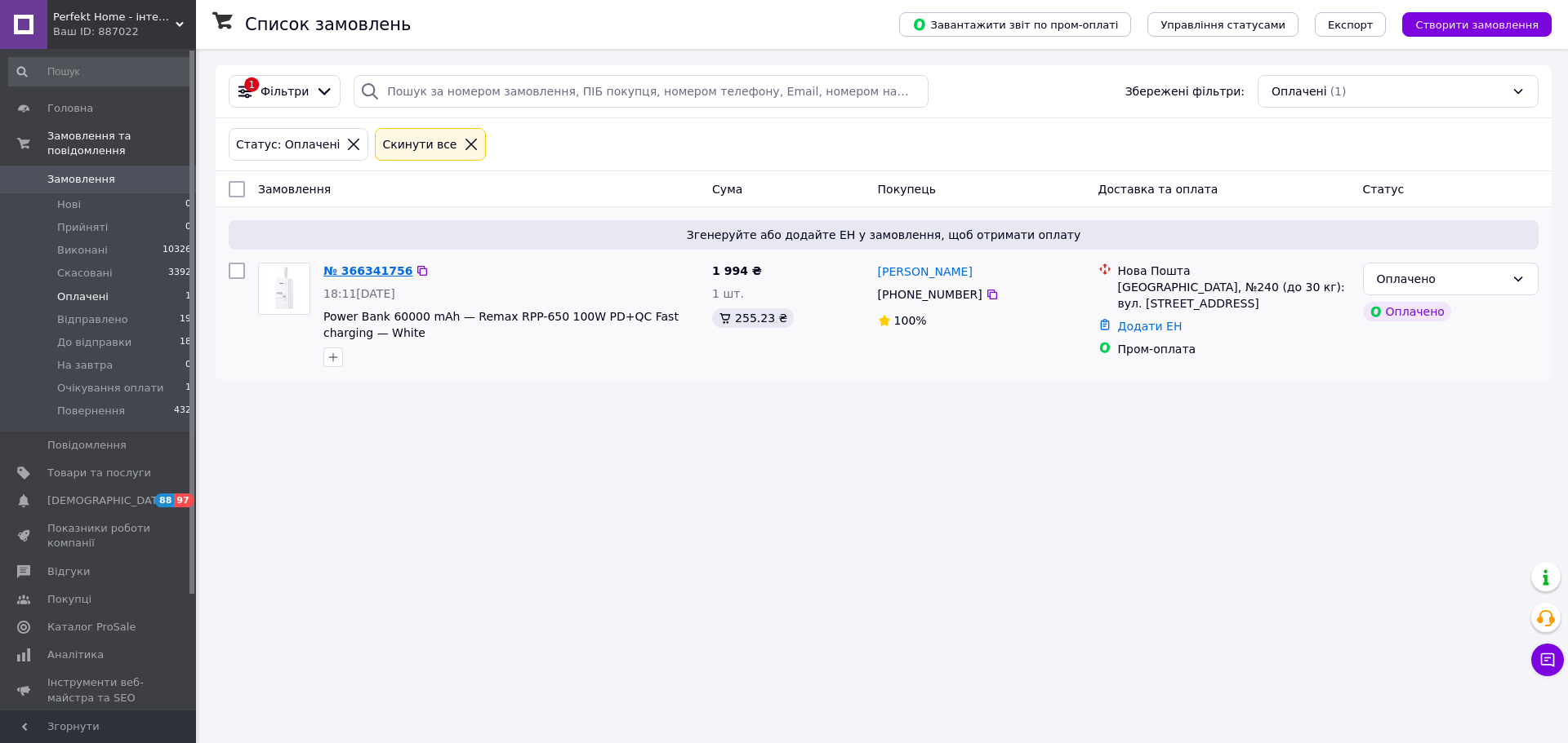
click at [365, 264] on link "№ 366341756" at bounding box center [367, 271] width 89 height 13
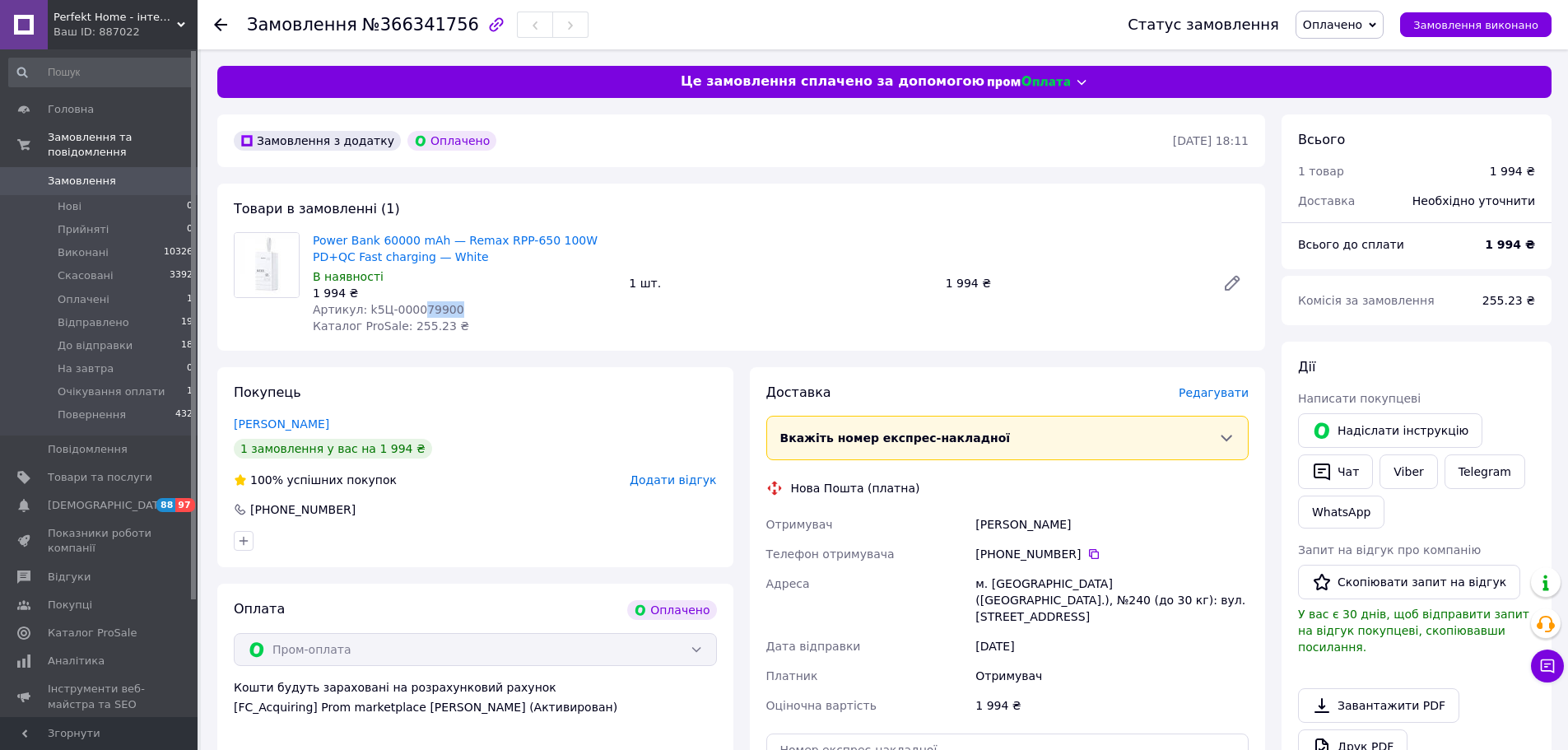
drag, startPoint x: 448, startPoint y: 307, endPoint x: 413, endPoint y: 312, distance: 35.4
click at [413, 312] on div "Артикул: k5Ц-000079900" at bounding box center [465, 310] width 303 height 16
copy span "79900"
click at [228, 25] on div at bounding box center [230, 25] width 33 height 49
click at [225, 25] on use at bounding box center [220, 25] width 14 height 14
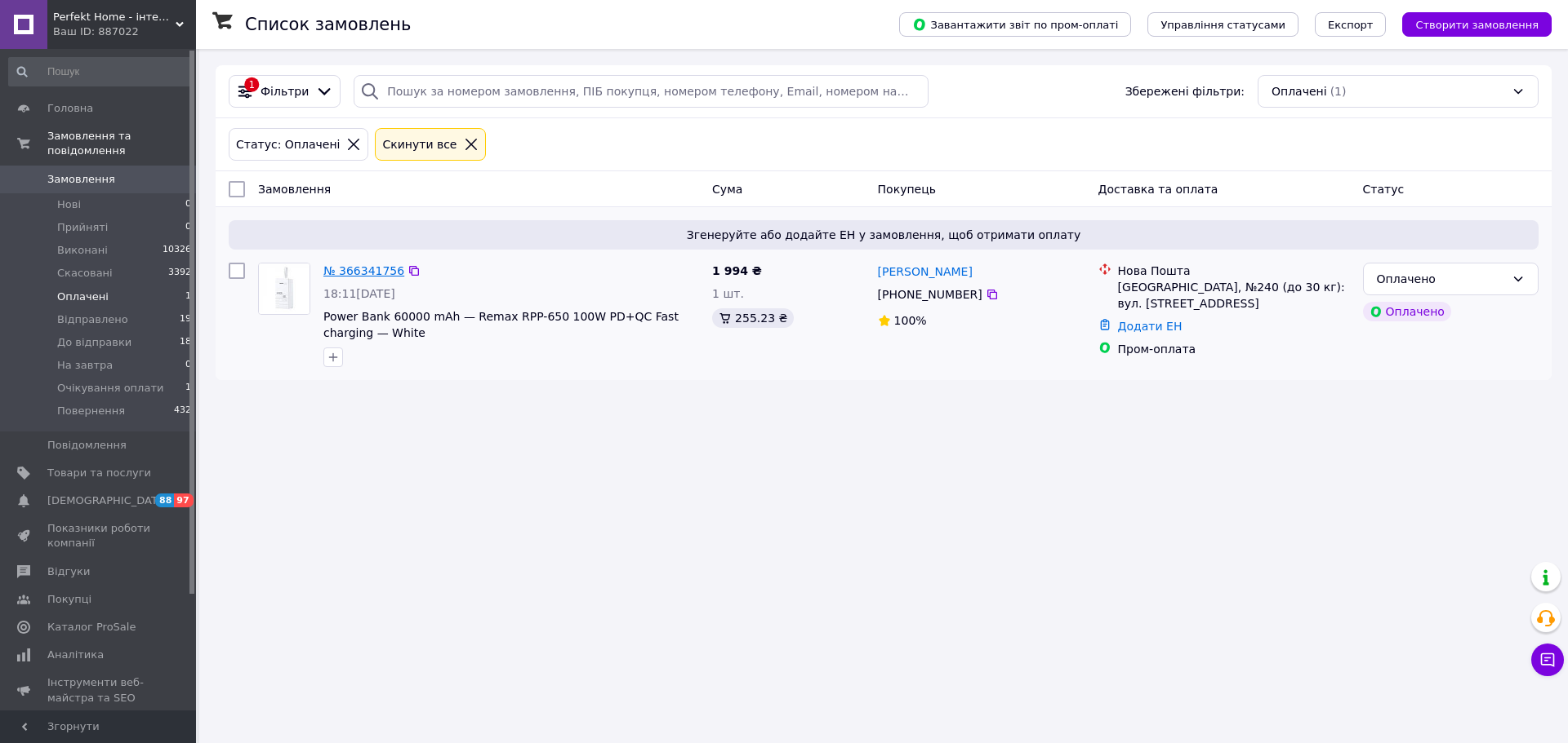
click at [365, 276] on link "№ 366341756" at bounding box center [364, 271] width 81 height 13
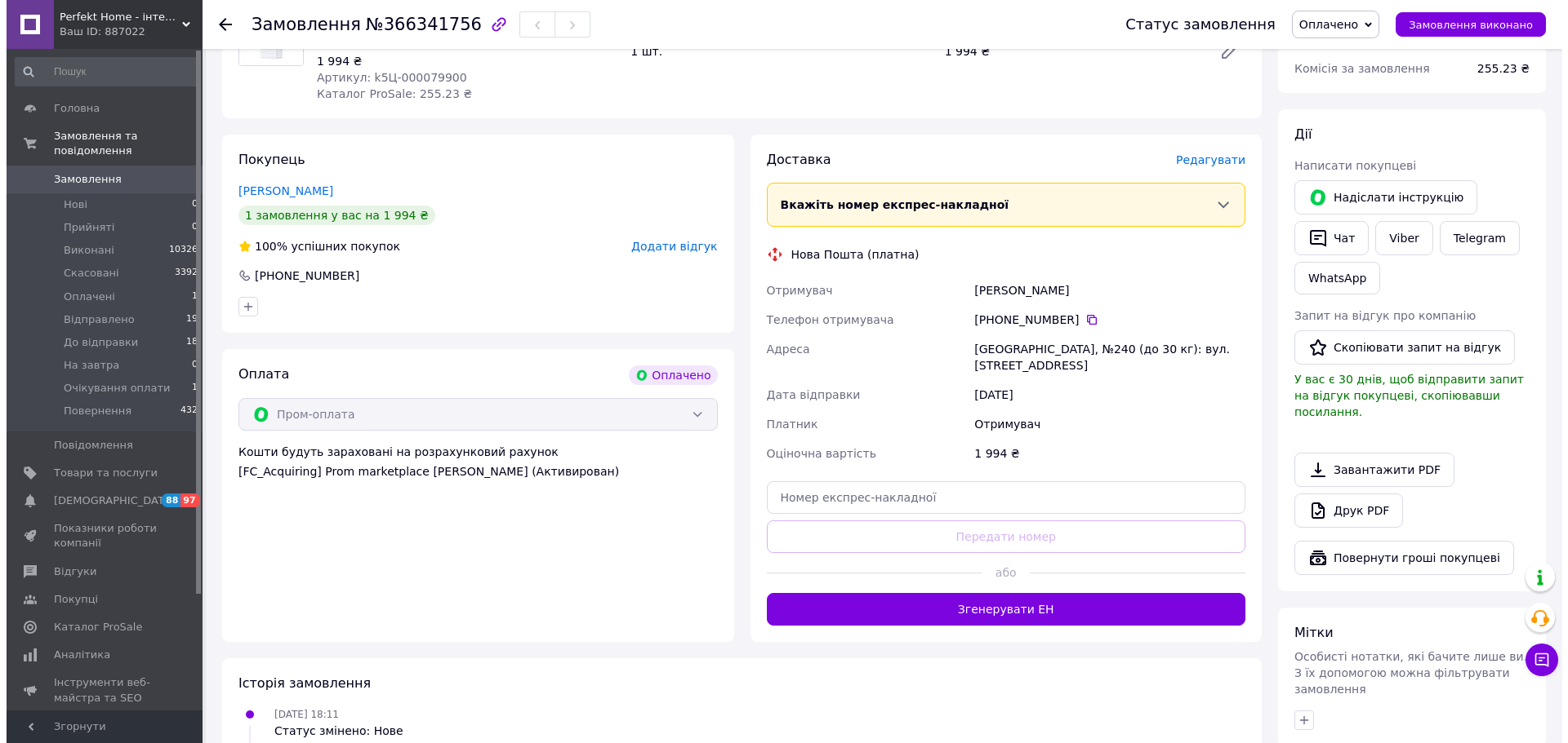
scroll to position [245, 0]
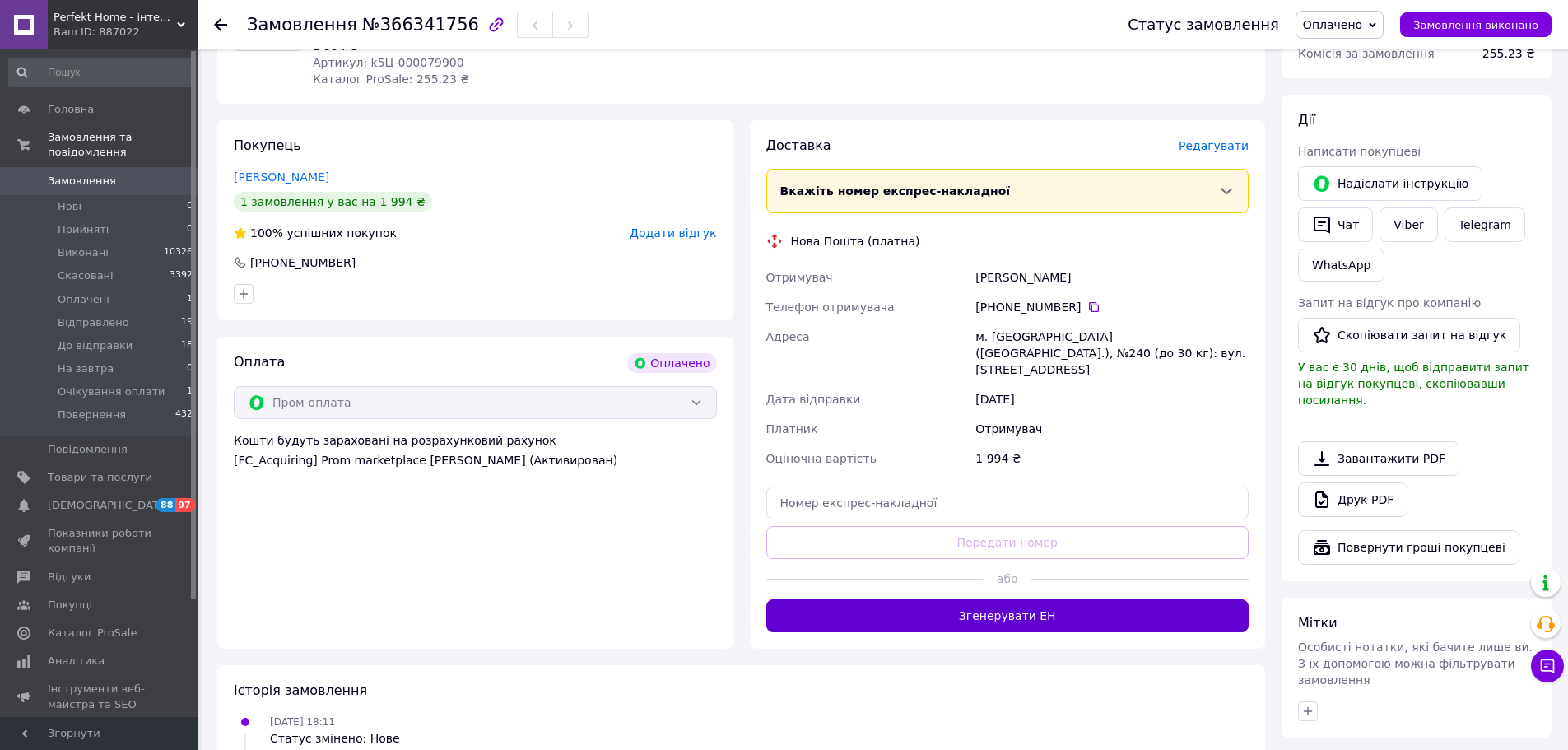
click at [1006, 608] on button "Згенерувати ЕН" at bounding box center [1008, 616] width 484 height 33
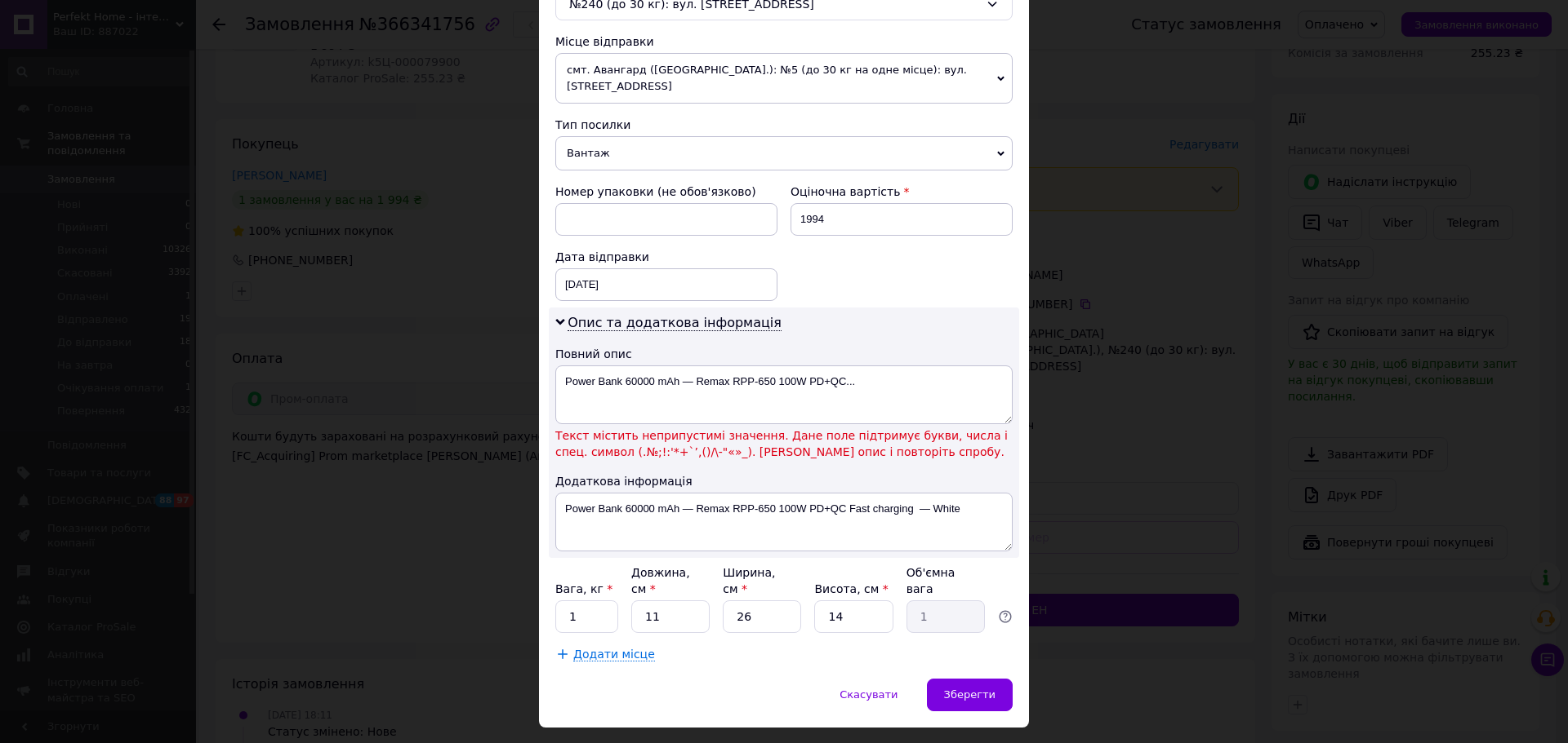
scroll to position [559, 0]
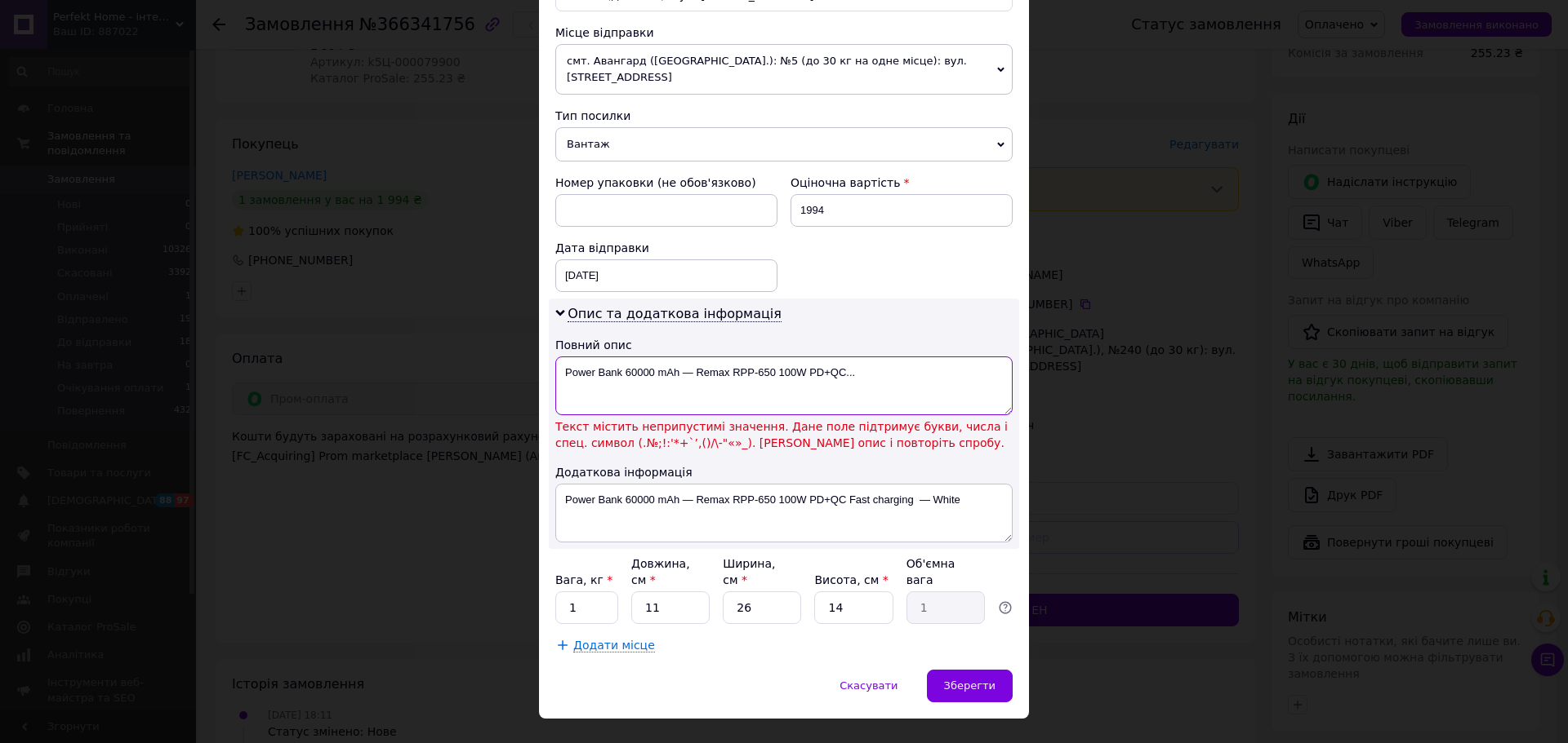
drag, startPoint x: 876, startPoint y: 363, endPoint x: 681, endPoint y: 354, distance: 195.2
click at [681, 356] on textarea "Power Bank 60000 mAh — Remax RPP-650 100W PD+QC..." at bounding box center [784, 385] width 457 height 58
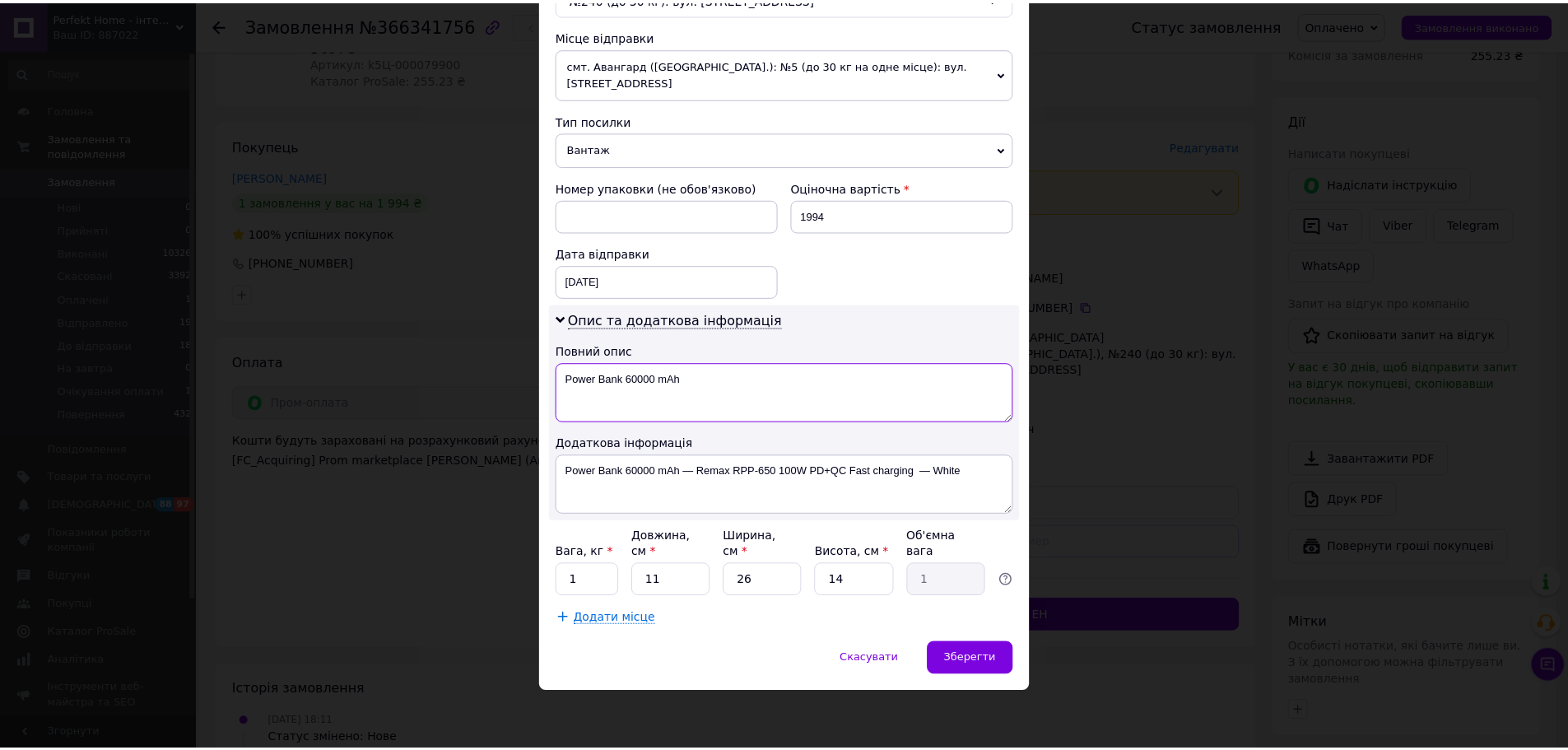
scroll to position [528, 0]
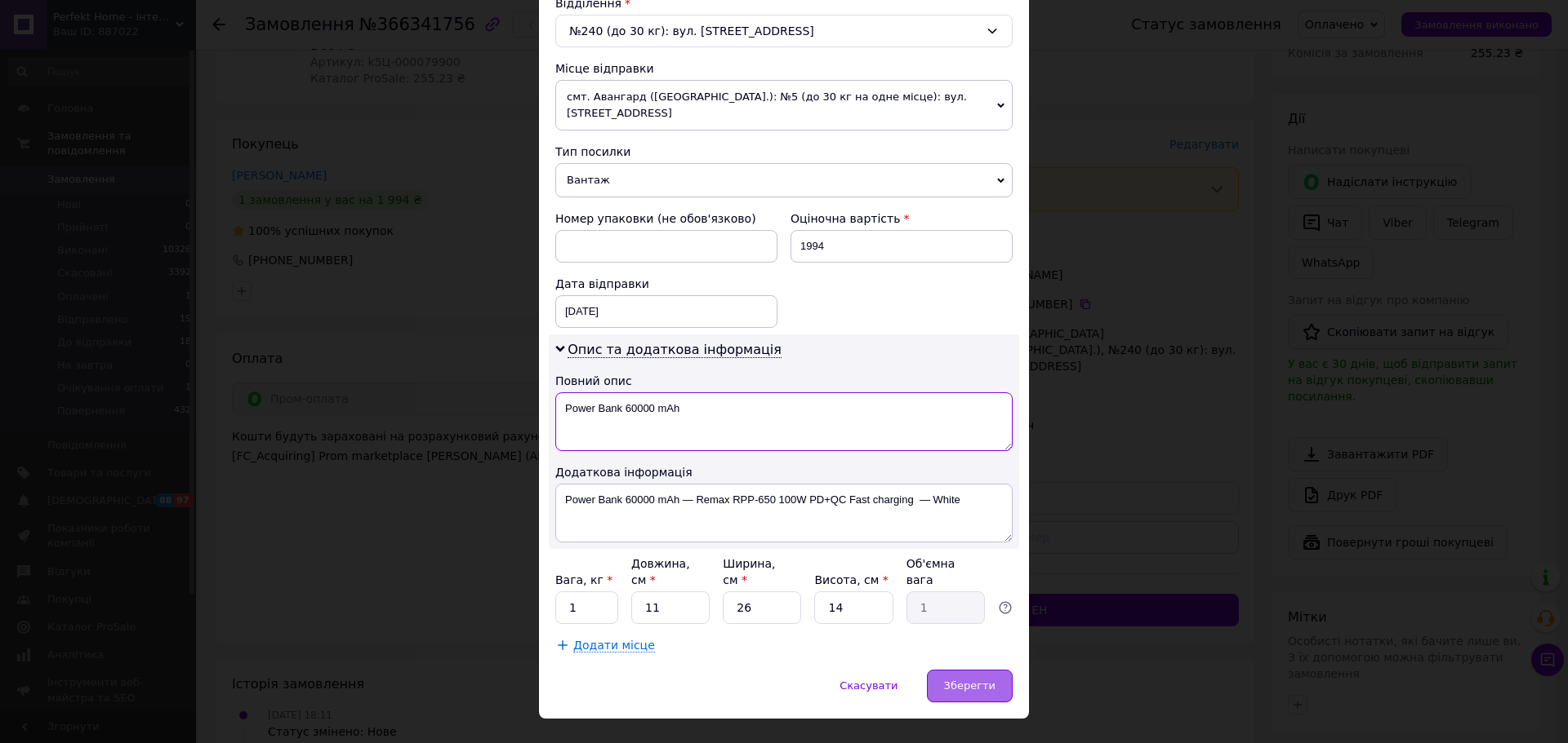
type textarea "Power Bank 60000 mAh"
click at [978, 680] on span "Зберегти" at bounding box center [969, 686] width 51 height 13
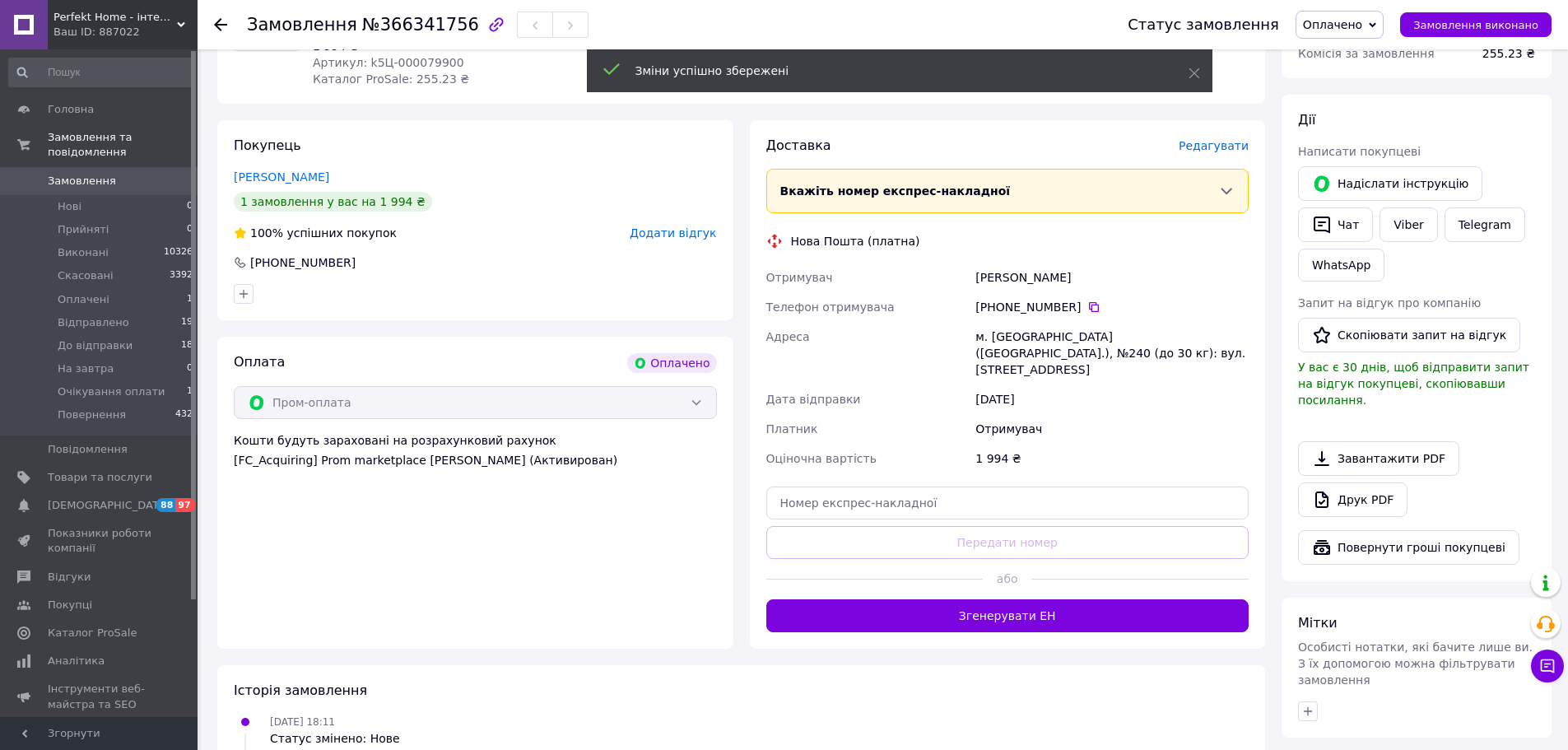
click at [1360, 26] on span "Оплачено" at bounding box center [1332, 25] width 59 height 14
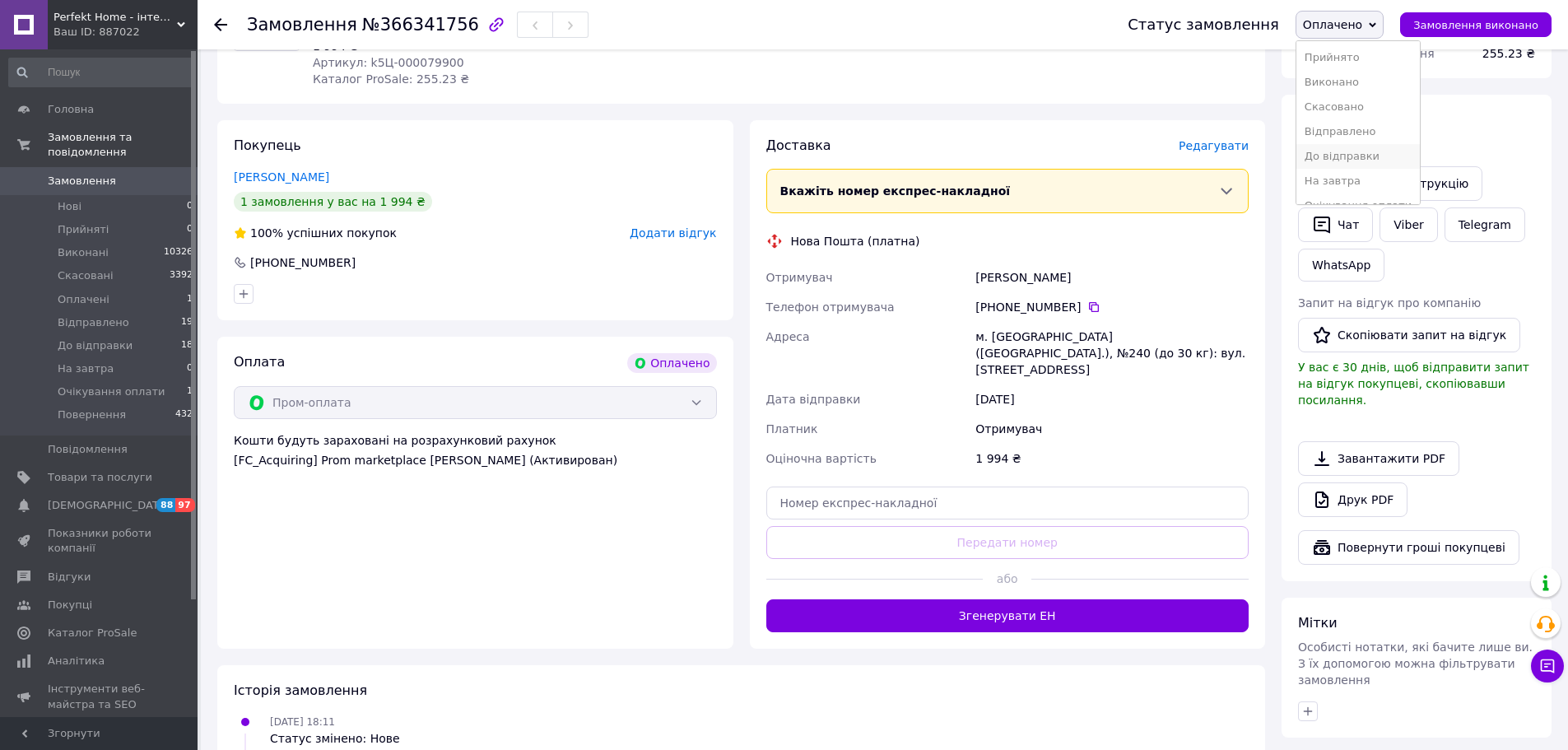
click at [1360, 146] on li "До відправки" at bounding box center [1358, 156] width 123 height 25
click at [86, 104] on span "Головна" at bounding box center [71, 109] width 46 height 15
